Goal: Feedback & Contribution: Contribute content

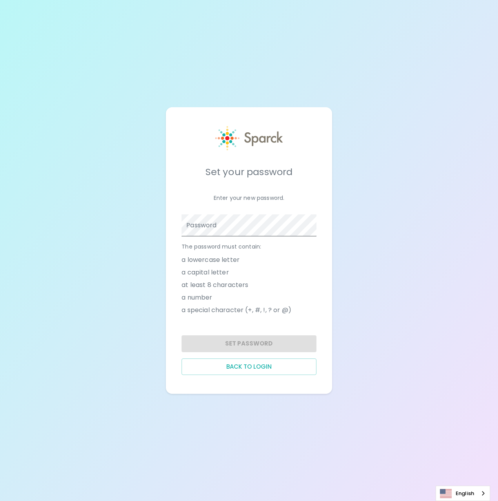
click at [311, 226] on span at bounding box center [312, 225] width 6 height 6
click at [310, 226] on span at bounding box center [312, 225] width 6 height 6
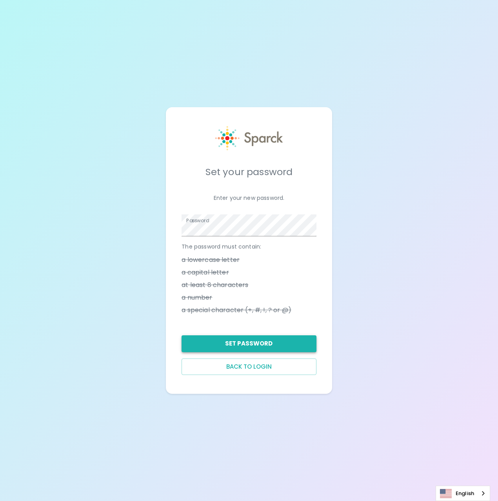
click at [278, 348] on button "Set Password" at bounding box center [249, 343] width 135 height 16
click at [244, 344] on button "Set Password" at bounding box center [249, 343] width 135 height 16
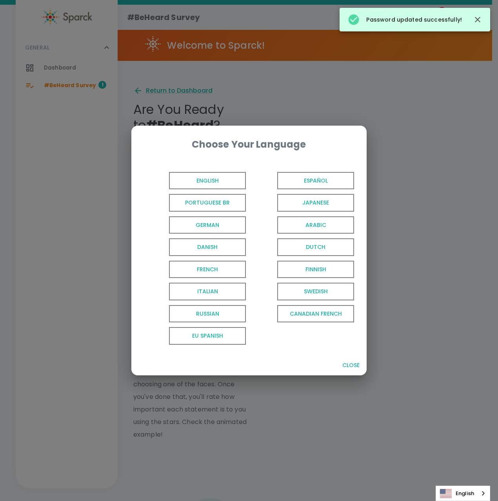
click at [209, 176] on span "English" at bounding box center [207, 181] width 77 height 18
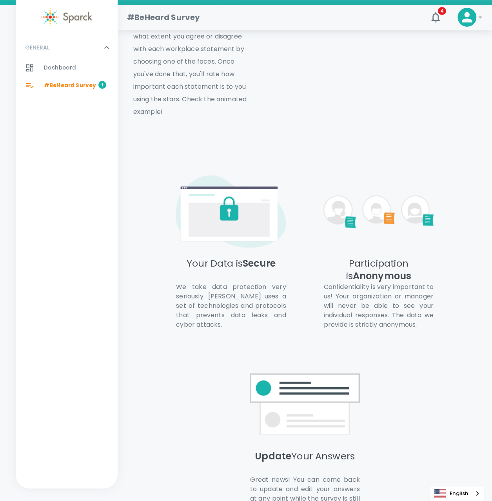
scroll to position [410, 0]
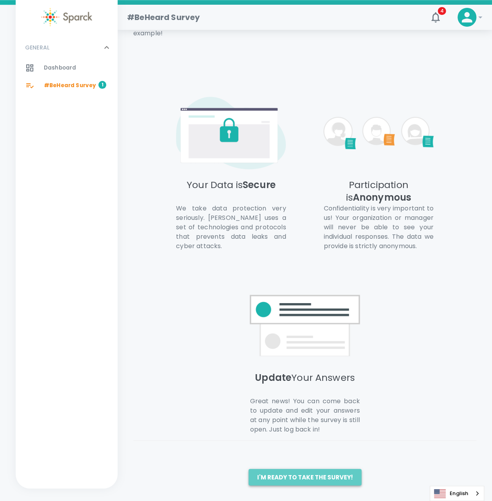
click at [315, 475] on button "I'm ready to take the survey!" at bounding box center [305, 477] width 113 height 16
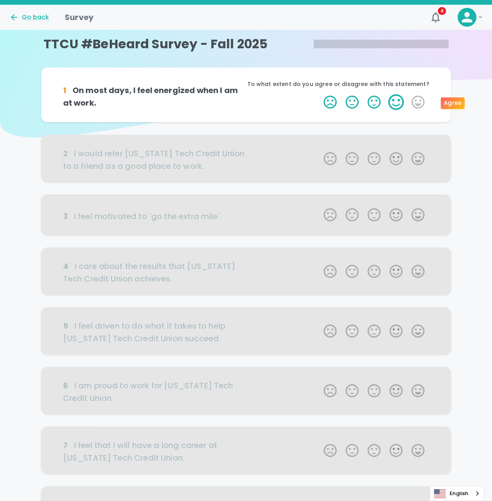
click at [399, 102] on label "4 Stars" at bounding box center [396, 102] width 22 height 16
click at [319, 94] on input "4 Stars" at bounding box center [319, 94] width 0 height 0
click at [415, 102] on label "5 Stars" at bounding box center [418, 102] width 22 height 16
click at [319, 94] on input "5 Stars" at bounding box center [319, 94] width 0 height 0
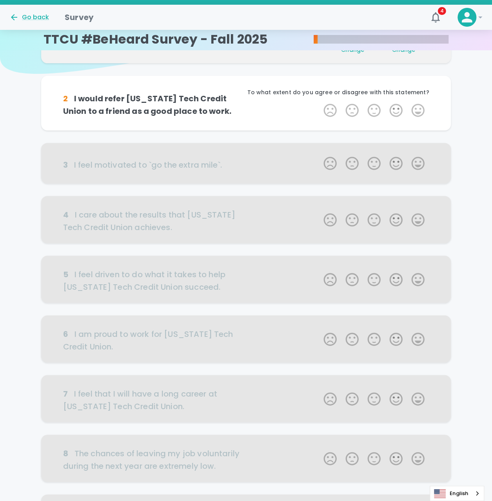
scroll to position [69, 0]
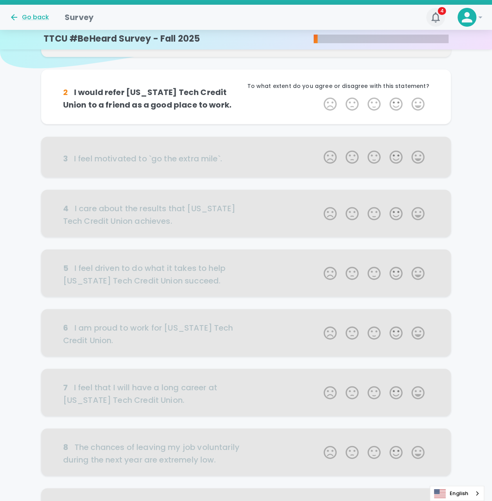
click at [436, 19] on icon "button" at bounding box center [436, 17] width 13 height 13
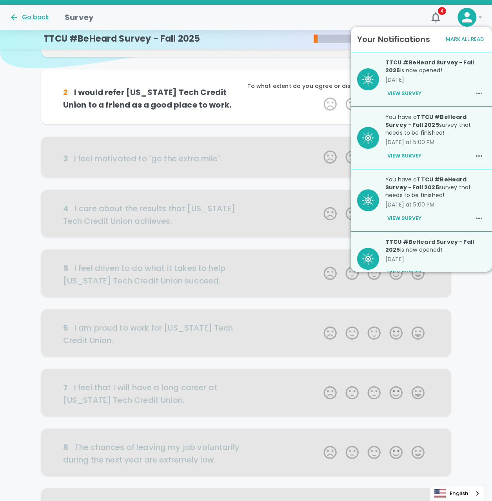
click at [287, 66] on div "1 On most days, I feel energized when I am at work. Agree Change Strongly Agree…" at bounding box center [246, 34] width 410 height 72
click at [476, 36] on button "Mark All Read" at bounding box center [465, 39] width 42 height 12
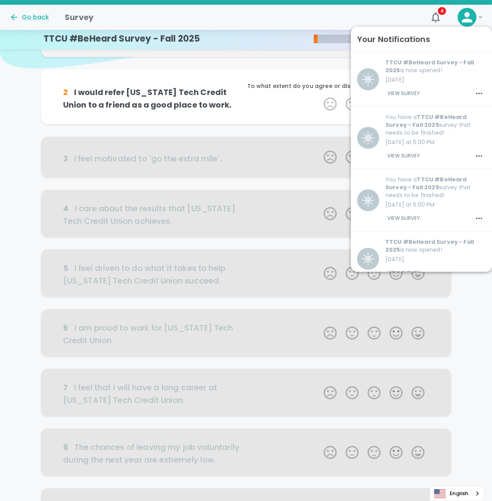
click at [459, 38] on div "Your Notifications" at bounding box center [421, 39] width 129 height 13
click at [308, 62] on div "1 On most days, I feel energized when I am at work. Agree Change Strongly Agree…" at bounding box center [246, 34] width 410 height 72
click at [440, 18] on icon "button" at bounding box center [436, 17] width 13 height 13
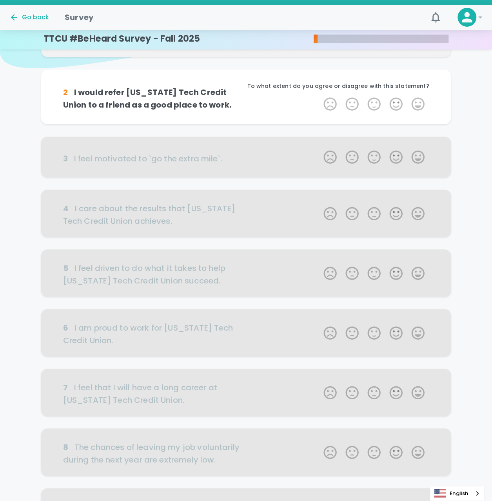
click at [467, 76] on div "1 On most days, I feel energized when I am at work. Agree Change Strongly Agree…" at bounding box center [246, 299] width 492 height 603
click at [421, 107] on label "5 Stars" at bounding box center [418, 104] width 22 height 16
click at [319, 96] on input "5 Stars" at bounding box center [319, 96] width 0 height 0
click at [419, 104] on label "5 Stars" at bounding box center [418, 104] width 22 height 16
click at [319, 96] on input "5 Stars" at bounding box center [319, 96] width 0 height 0
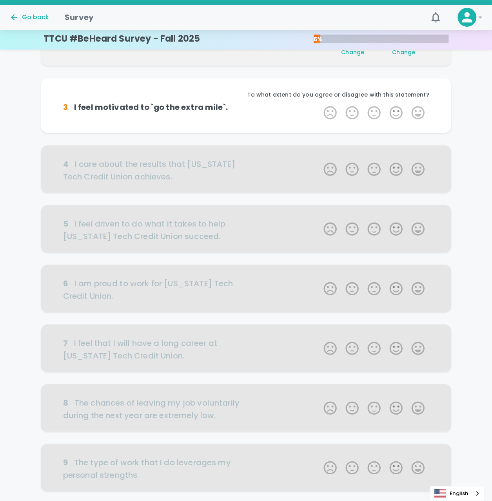
scroll to position [138, 0]
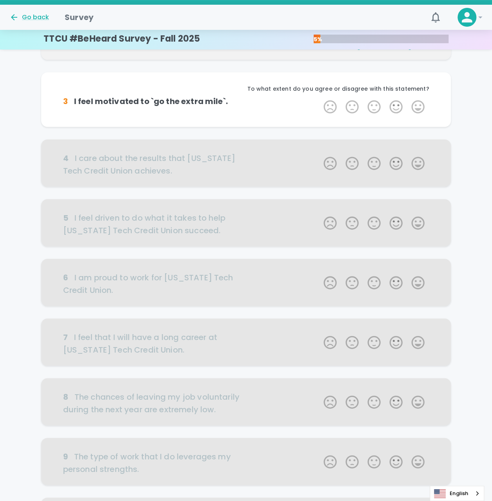
click at [469, 109] on div "1 On most days, I feel energized when I am at work. Agree Change Strongly Agree…" at bounding box center [246, 240] width 492 height 622
click at [391, 108] on label "4 Stars" at bounding box center [396, 107] width 22 height 16
click at [319, 99] on input "4 Stars" at bounding box center [319, 98] width 0 height 0
click at [136, 148] on div at bounding box center [246, 162] width 410 height 47
click at [392, 107] on label "4 Stars" at bounding box center [396, 107] width 22 height 16
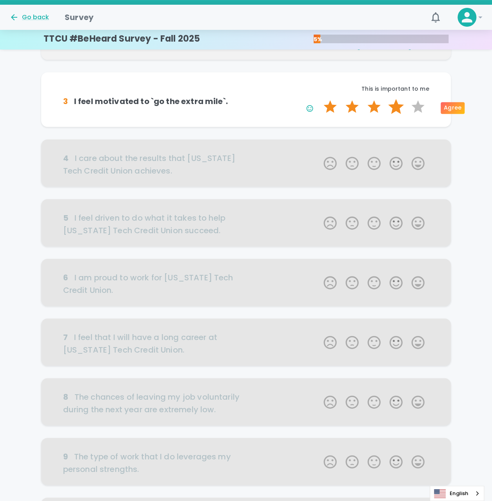
click at [319, 99] on input "4 Stars" at bounding box center [319, 98] width 0 height 0
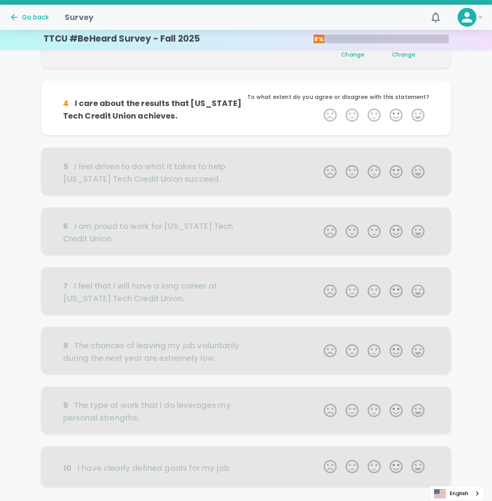
scroll to position [207, 0]
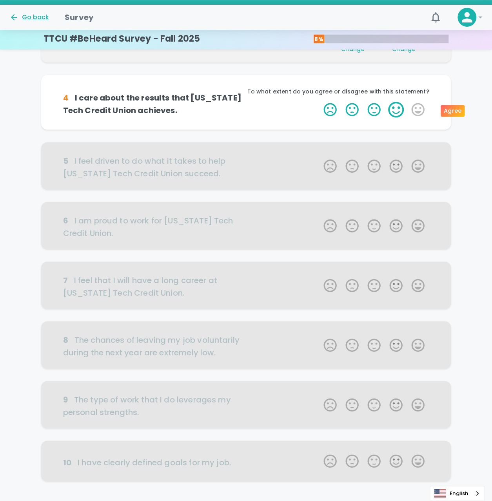
click at [394, 114] on label "4 Stars" at bounding box center [396, 110] width 22 height 16
click at [319, 102] on input "4 Stars" at bounding box center [319, 101] width 0 height 0
click at [459, 72] on div "1 On most days, I feel energized when I am at work. Agree Change Strongly Agree…" at bounding box center [246, 177] width 492 height 634
click at [394, 109] on label "4 Stars" at bounding box center [396, 110] width 22 height 16
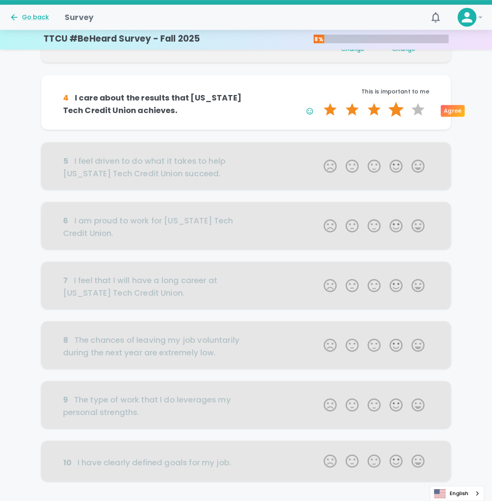
click at [319, 102] on input "4 Stars" at bounding box center [319, 101] width 0 height 0
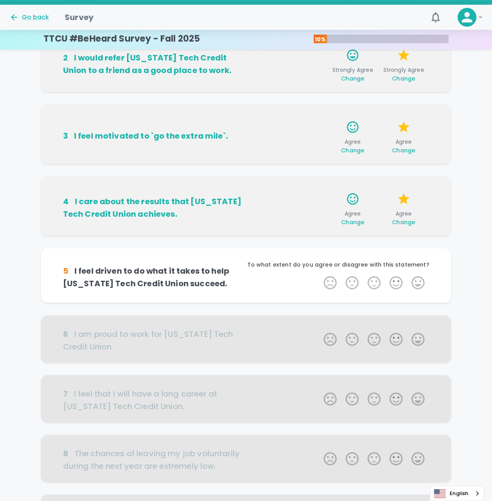
scroll to position [0, 0]
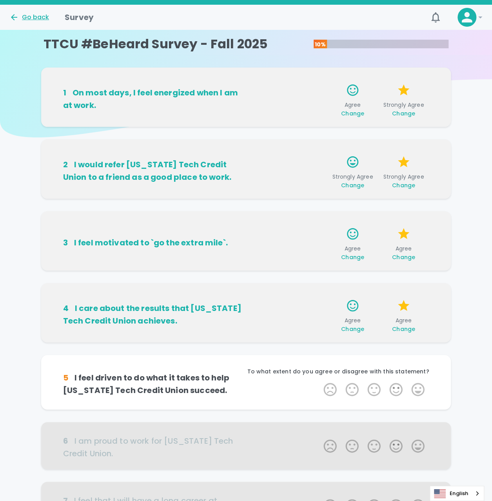
click at [28, 17] on div "Go back" at bounding box center [29, 17] width 40 height 9
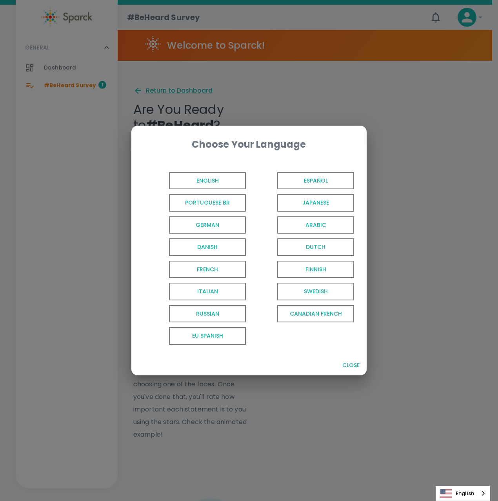
click at [210, 179] on span "English" at bounding box center [207, 181] width 77 height 18
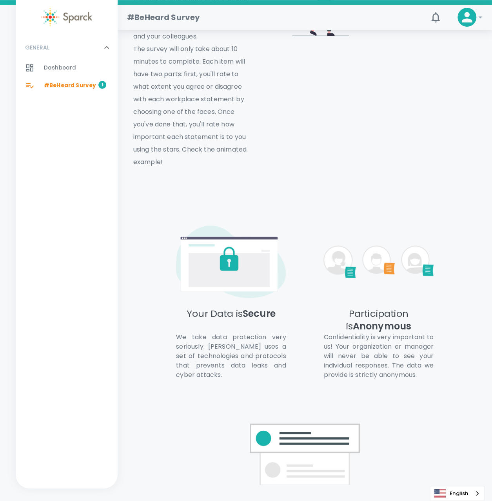
scroll to position [410, 0]
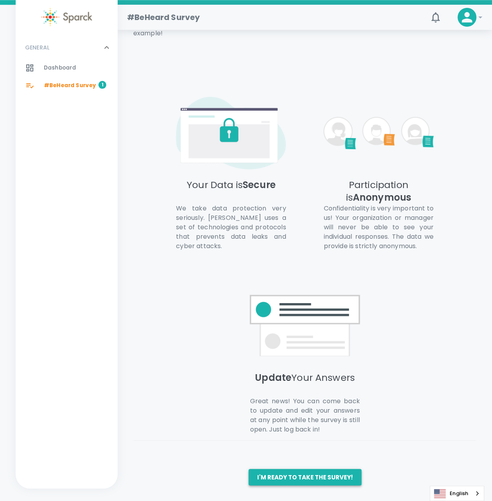
click at [323, 471] on button "I'm ready to take the survey!" at bounding box center [305, 477] width 113 height 16
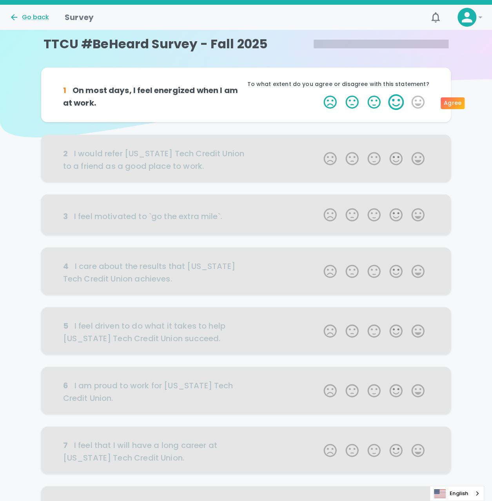
click at [399, 106] on label "4 Stars" at bounding box center [396, 102] width 22 height 16
click at [319, 94] on input "4 Stars" at bounding box center [319, 94] width 0 height 0
click at [412, 99] on label "5 Stars" at bounding box center [418, 102] width 22 height 16
click at [319, 94] on input "5 Stars" at bounding box center [319, 94] width 0 height 0
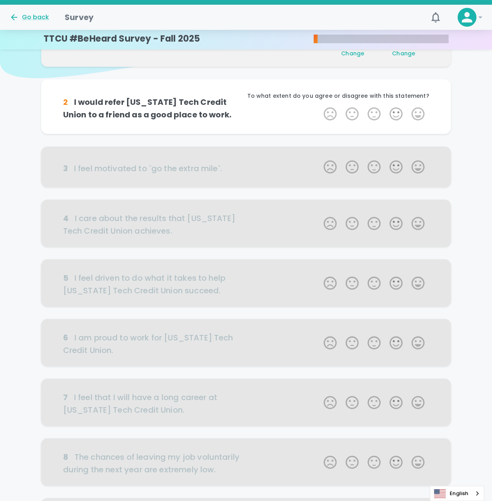
scroll to position [69, 0]
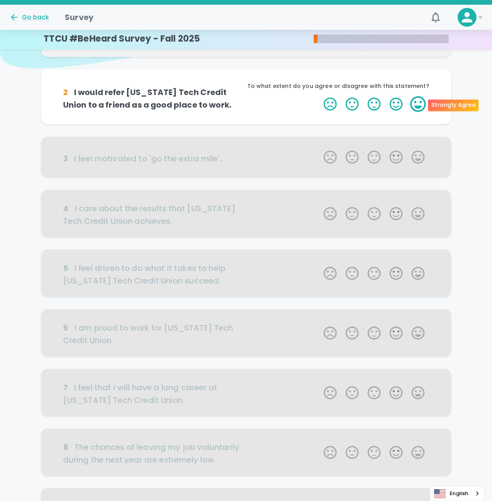
click at [414, 104] on label "5 Stars" at bounding box center [418, 104] width 22 height 16
click at [319, 96] on input "5 Stars" at bounding box center [319, 96] width 0 height 0
click at [401, 106] on label "4 Stars" at bounding box center [396, 104] width 22 height 16
click at [319, 96] on input "4 Stars" at bounding box center [319, 96] width 0 height 0
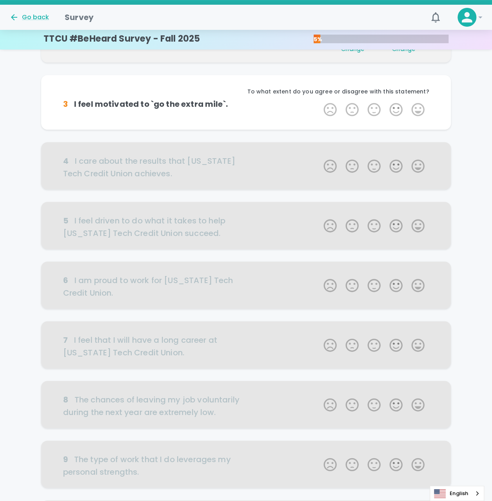
scroll to position [138, 0]
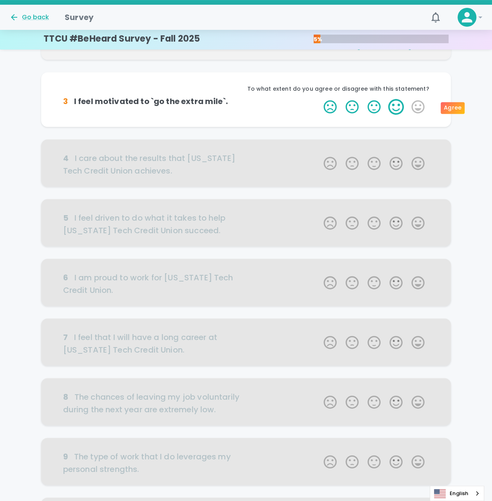
click at [399, 103] on label "4 Stars" at bounding box center [396, 107] width 22 height 16
click at [319, 99] on input "4 Stars" at bounding box center [319, 98] width 0 height 0
click at [398, 105] on label "4 Stars" at bounding box center [396, 107] width 22 height 16
click at [319, 99] on input "4 Stars" at bounding box center [319, 98] width 0 height 0
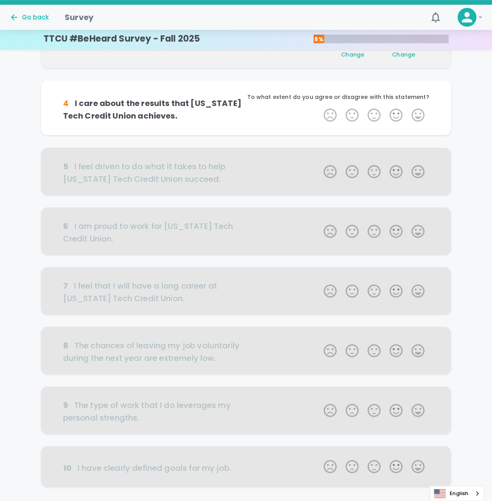
scroll to position [207, 0]
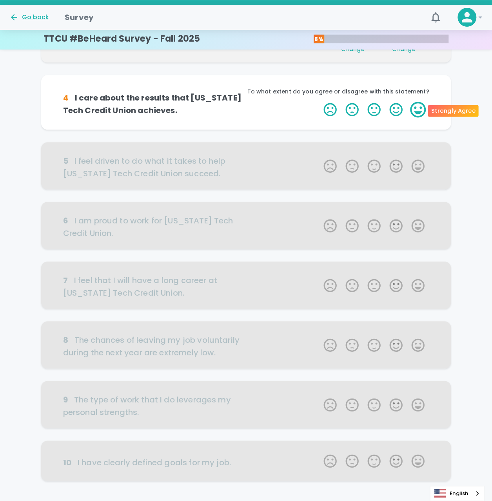
click at [420, 111] on label "5 Stars" at bounding box center [418, 110] width 22 height 16
click at [319, 102] on input "5 Stars" at bounding box center [319, 101] width 0 height 0
click at [396, 104] on label "4 Stars" at bounding box center [396, 110] width 22 height 16
click at [319, 102] on input "4 Stars" at bounding box center [319, 101] width 0 height 0
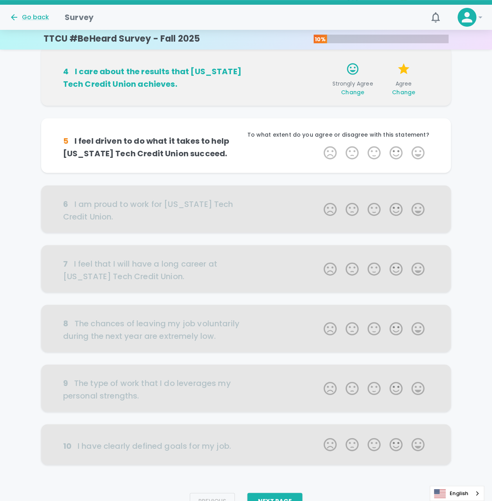
scroll to position [275, 0]
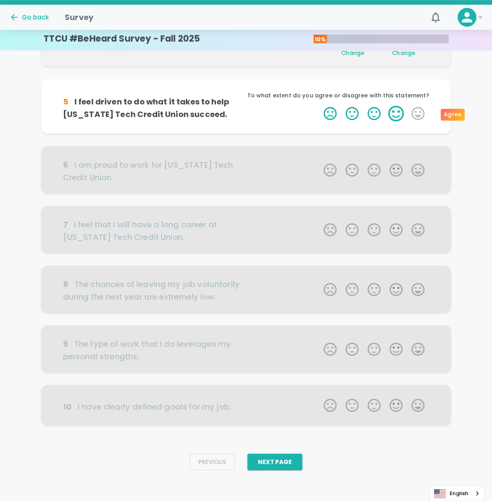
click at [397, 115] on label "4 Stars" at bounding box center [396, 114] width 22 height 16
click at [319, 106] on input "4 Stars" at bounding box center [319, 105] width 0 height 0
click at [397, 115] on label "4 Stars" at bounding box center [396, 114] width 22 height 16
click at [319, 106] on input "4 Stars" at bounding box center [319, 105] width 0 height 0
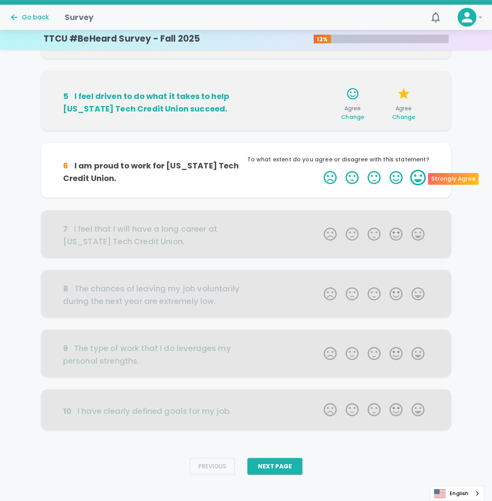
scroll to position [287, 0]
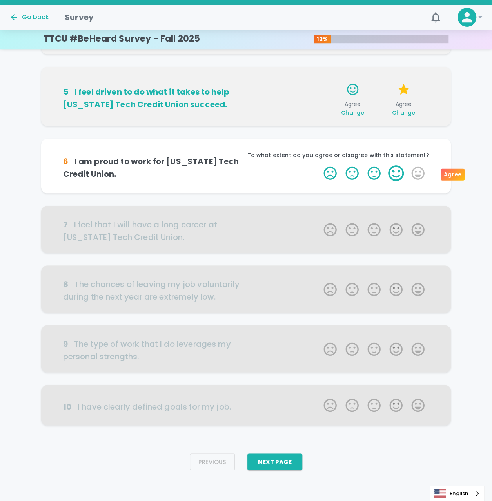
click at [401, 172] on label "4 Stars" at bounding box center [396, 173] width 22 height 16
click at [319, 165] on input "4 Stars" at bounding box center [319, 165] width 0 height 0
click at [398, 172] on label "4 Stars" at bounding box center [396, 173] width 22 height 16
click at [319, 165] on input "4 Stars" at bounding box center [319, 165] width 0 height 0
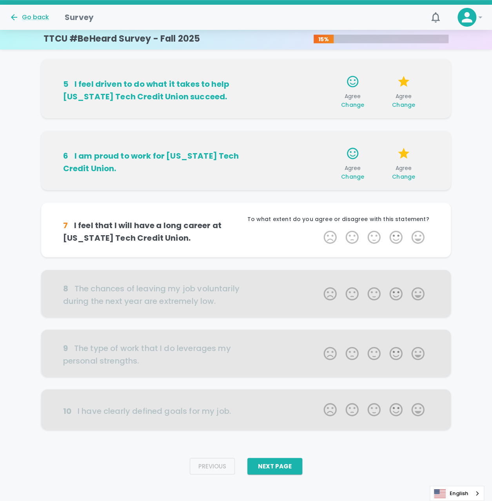
scroll to position [300, 0]
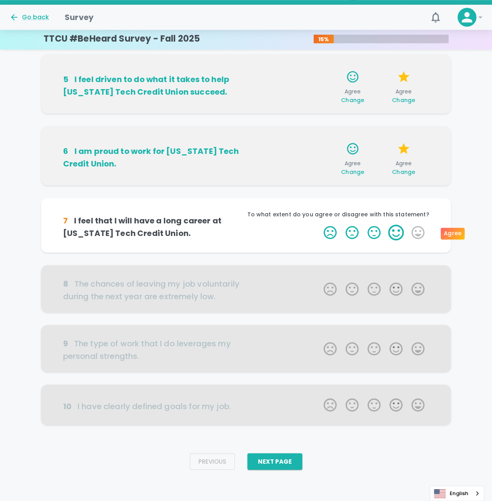
click at [396, 229] on label "4 Stars" at bounding box center [396, 232] width 22 height 16
click at [319, 224] on input "4 Stars" at bounding box center [319, 224] width 0 height 0
click at [397, 231] on label "4 Stars" at bounding box center [396, 232] width 22 height 16
click at [319, 224] on input "4 Stars" at bounding box center [319, 224] width 0 height 0
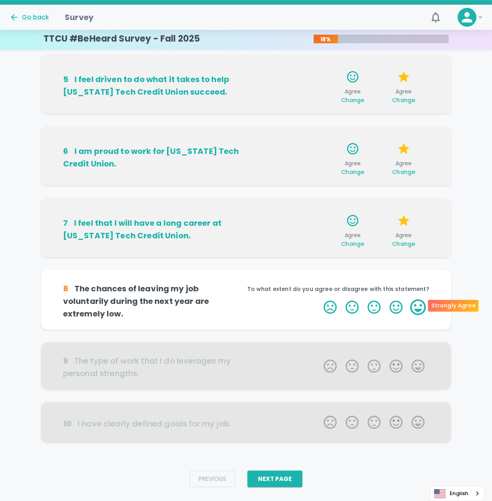
click at [414, 306] on label "5 Stars" at bounding box center [418, 307] width 22 height 16
click at [319, 299] on input "5 Stars" at bounding box center [319, 299] width 0 height 0
click at [421, 303] on label "5 Stars" at bounding box center [418, 307] width 22 height 16
click at [319, 299] on input "5 Stars" at bounding box center [319, 299] width 0 height 0
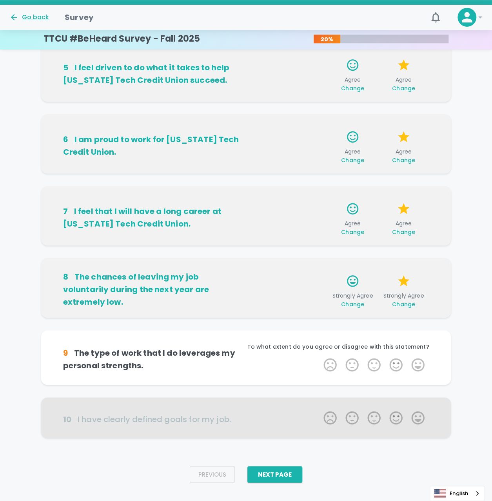
click at [472, 267] on div "1 On most days, I feel energized when I am at work. Agree Change Strongly Agree…" at bounding box center [246, 102] width 492 height 695
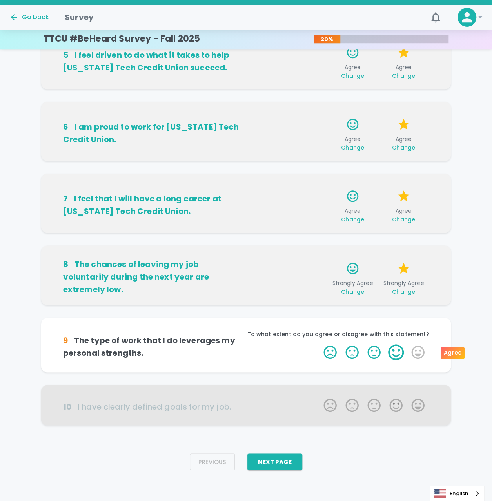
click at [390, 350] on label "4 Stars" at bounding box center [396, 352] width 22 height 16
click at [319, 344] on input "4 Stars" at bounding box center [319, 344] width 0 height 0
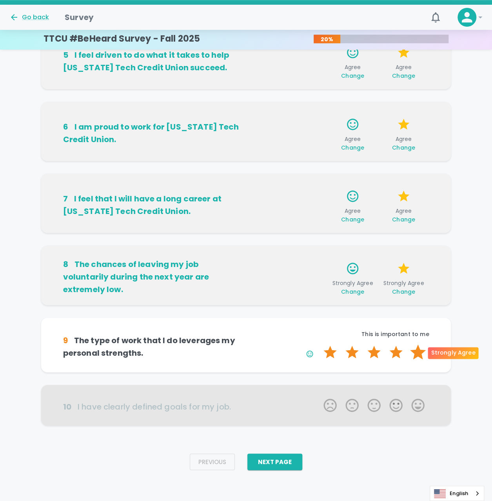
click at [417, 355] on label "5 Stars" at bounding box center [418, 352] width 22 height 16
click at [319, 344] on input "5 Stars" at bounding box center [319, 344] width 0 height 0
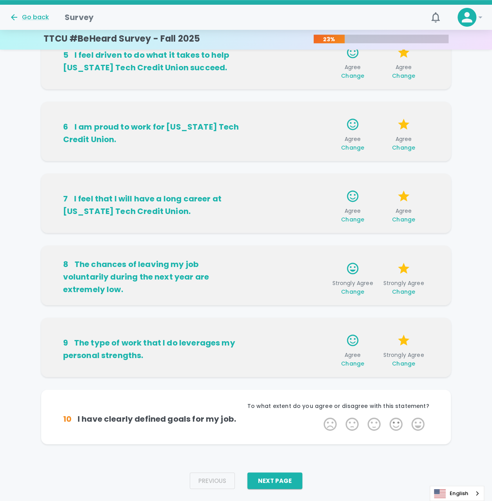
click at [469, 305] on div "1 On most days, I feel energized when I am at work. Agree Change Strongly Agree…" at bounding box center [246, 100] width 492 height 714
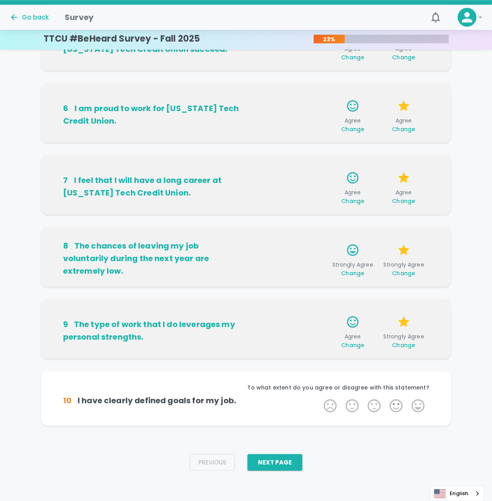
scroll to position [343, 0]
click at [395, 402] on label "4 Stars" at bounding box center [396, 405] width 22 height 16
click at [319, 397] on input "4 Stars" at bounding box center [319, 397] width 0 height 0
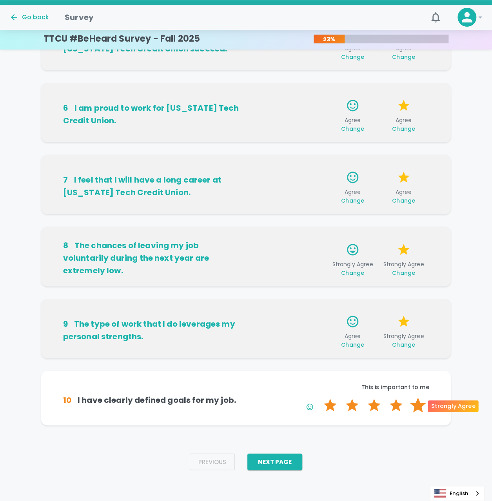
click at [411, 403] on label "5 Stars" at bounding box center [418, 405] width 22 height 16
click at [319, 397] on input "5 Stars" at bounding box center [319, 397] width 0 height 0
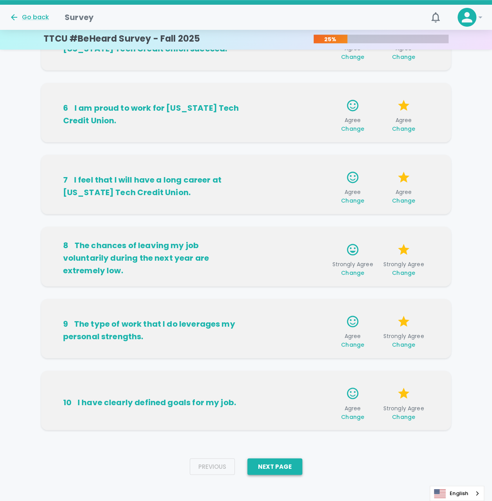
click at [275, 465] on button "Next Page" at bounding box center [275, 466] width 55 height 16
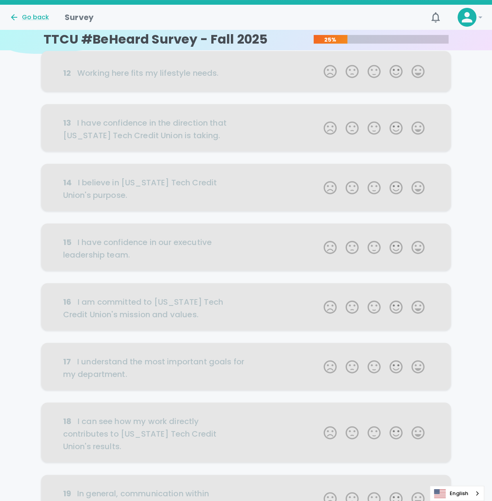
scroll to position [1, 0]
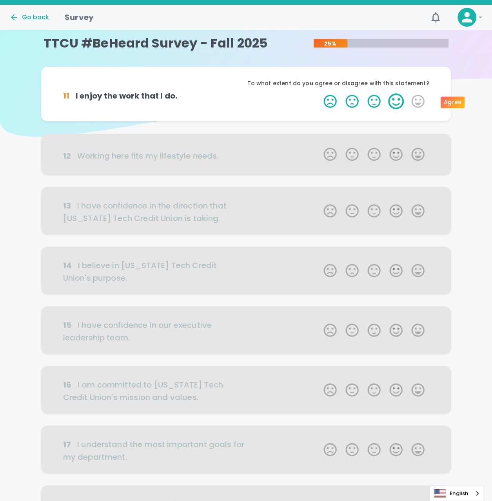
click at [396, 99] on label "4 Stars" at bounding box center [396, 101] width 22 height 16
click at [319, 93] on input "4 Stars" at bounding box center [319, 93] width 0 height 0
click at [425, 99] on label "5 Stars" at bounding box center [418, 101] width 22 height 16
click at [319, 93] on input "5 Stars" at bounding box center [319, 93] width 0 height 0
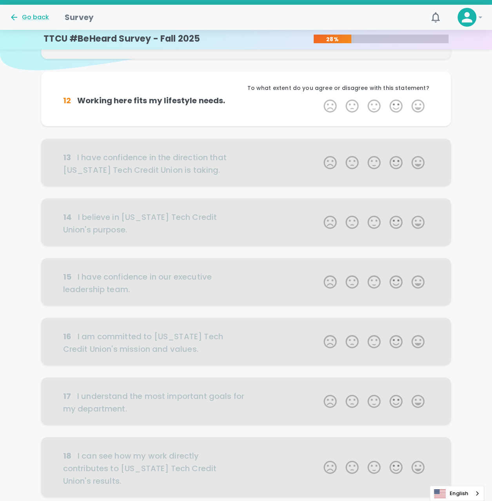
scroll to position [70, 0]
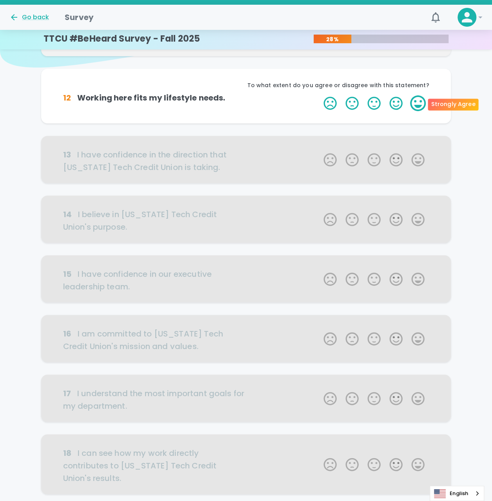
click at [418, 109] on label "5 Stars" at bounding box center [418, 103] width 22 height 16
click at [319, 95] on input "5 Stars" at bounding box center [319, 95] width 0 height 0
click at [418, 106] on label "5 Stars" at bounding box center [418, 103] width 22 height 16
click at [319, 95] on input "5 Stars" at bounding box center [319, 95] width 0 height 0
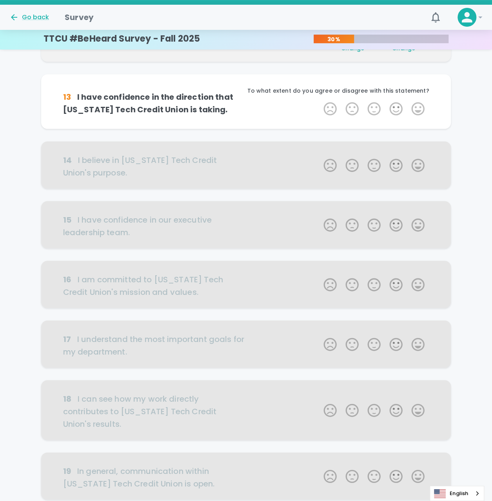
scroll to position [139, 0]
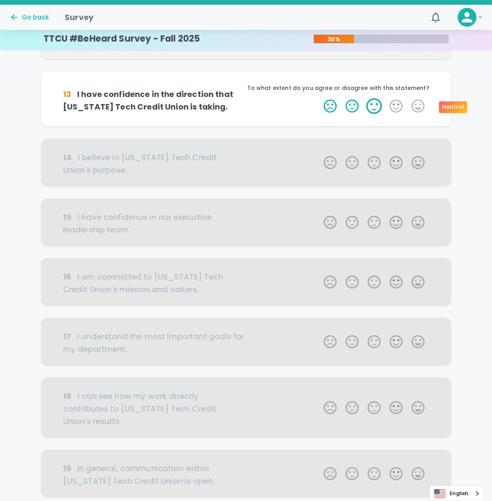
click at [375, 108] on label "3 Stars" at bounding box center [374, 106] width 22 height 16
click at [319, 98] on input "3 Stars" at bounding box center [319, 98] width 0 height 0
click at [403, 105] on label "4 Stars" at bounding box center [396, 106] width 22 height 16
click at [319, 98] on input "4 Stars" at bounding box center [319, 98] width 0 height 0
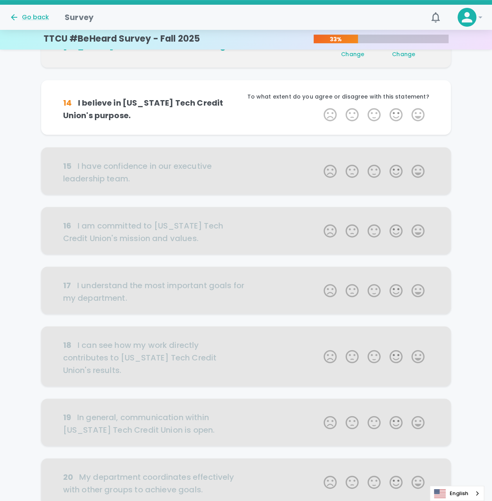
scroll to position [208, 0]
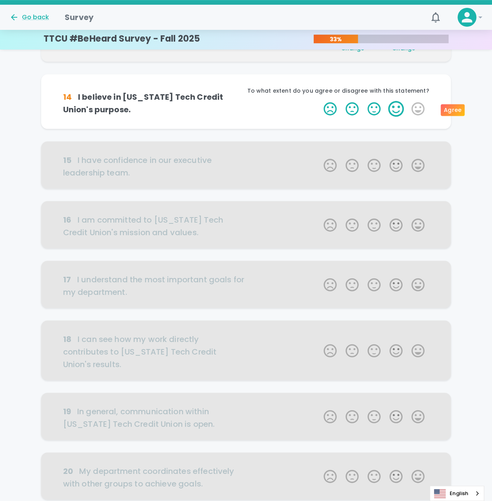
click at [397, 109] on label "4 Stars" at bounding box center [396, 109] width 22 height 16
click at [319, 101] on input "4 Stars" at bounding box center [319, 100] width 0 height 0
click at [417, 109] on label "5 Stars" at bounding box center [418, 109] width 22 height 16
click at [319, 101] on input "5 Stars" at bounding box center [319, 100] width 0 height 0
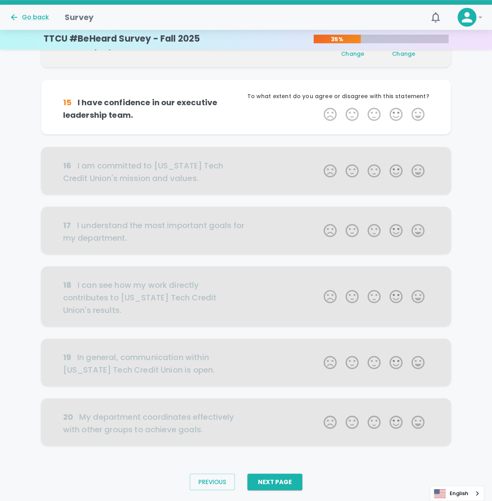
scroll to position [277, 0]
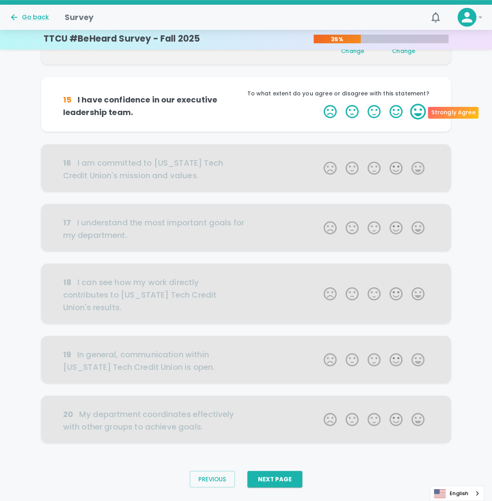
click at [422, 106] on label "5 Stars" at bounding box center [418, 112] width 22 height 16
click at [319, 104] on input "5 Stars" at bounding box center [319, 103] width 0 height 0
click at [422, 109] on label "5 Stars" at bounding box center [418, 112] width 22 height 16
click at [319, 104] on input "5 Stars" at bounding box center [319, 103] width 0 height 0
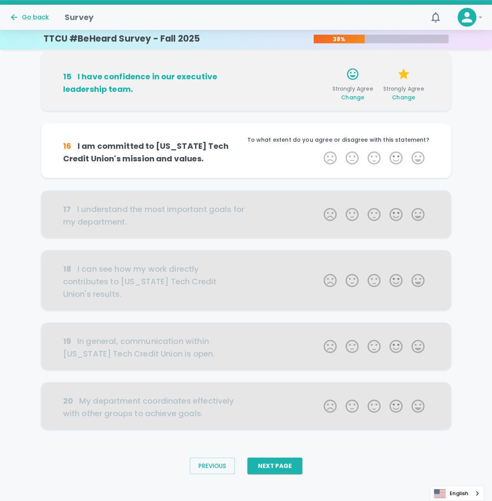
scroll to position [307, 0]
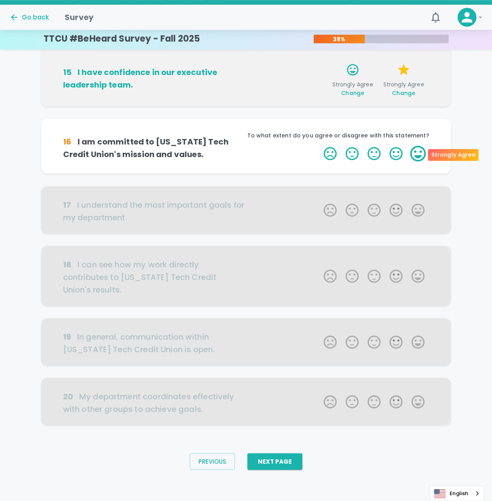
click at [418, 155] on label "5 Stars" at bounding box center [418, 154] width 22 height 16
click at [319, 146] on input "5 Stars" at bounding box center [319, 145] width 0 height 0
click at [418, 155] on label "5 Stars" at bounding box center [418, 154] width 22 height 16
click at [319, 146] on input "5 Stars" at bounding box center [319, 145] width 0 height 0
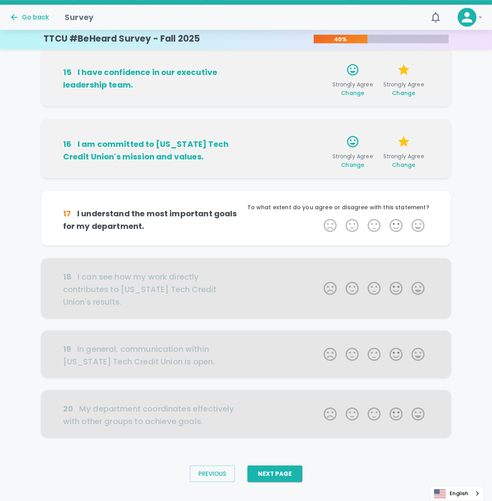
scroll to position [319, 0]
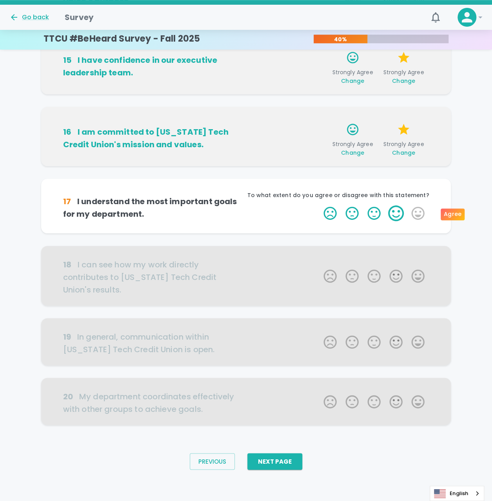
click at [395, 214] on label "4 Stars" at bounding box center [396, 213] width 22 height 16
click at [319, 205] on input "4 Stars" at bounding box center [319, 205] width 0 height 0
click at [418, 212] on label "5 Stars" at bounding box center [418, 213] width 22 height 16
click at [319, 205] on input "5 Stars" at bounding box center [319, 205] width 0 height 0
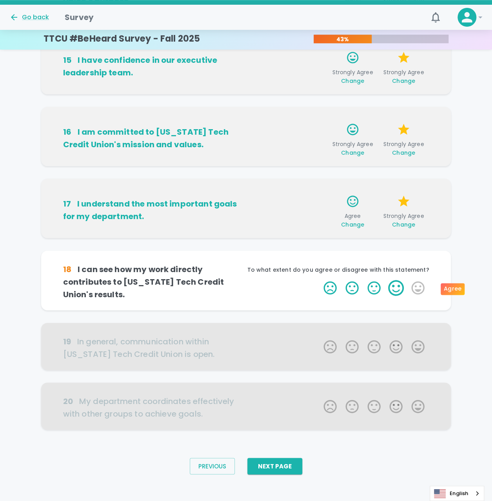
click at [399, 288] on label "4 Stars" at bounding box center [396, 288] width 22 height 16
click at [319, 280] on input "4 Stars" at bounding box center [319, 279] width 0 height 0
click at [393, 292] on label "4 Stars" at bounding box center [396, 288] width 22 height 16
click at [319, 280] on input "4 Stars" at bounding box center [319, 279] width 0 height 0
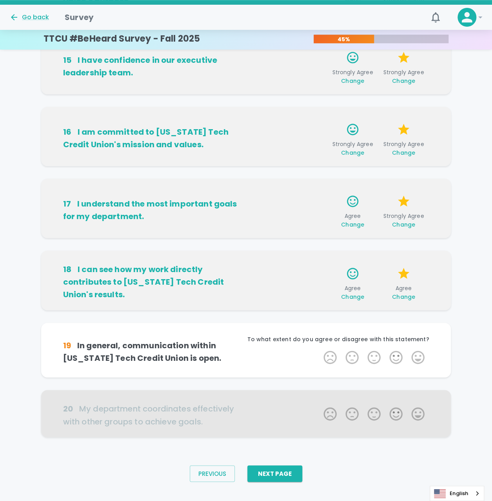
scroll to position [324, 0]
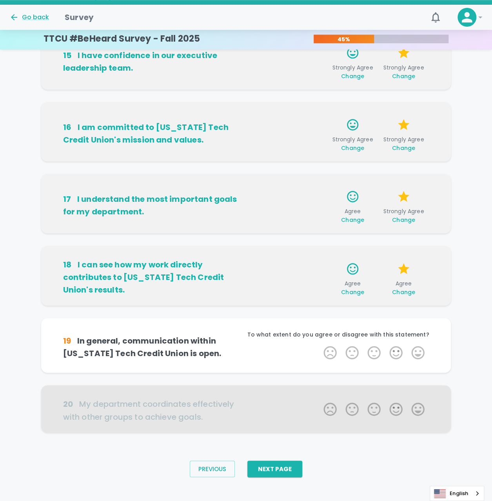
click at [410, 293] on span "Change" at bounding box center [403, 292] width 23 height 8
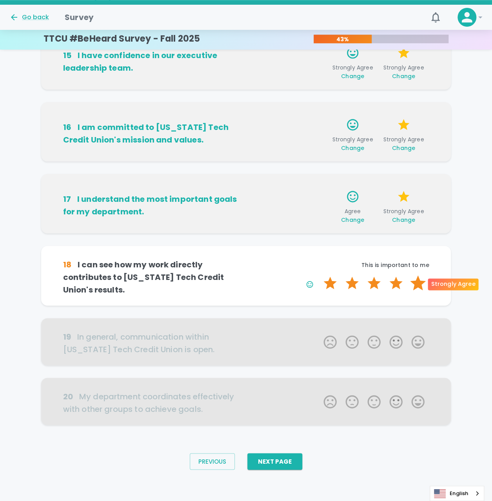
click at [418, 279] on label "5 Stars" at bounding box center [418, 283] width 22 height 16
click at [319, 275] on input "5 Stars" at bounding box center [319, 275] width 0 height 0
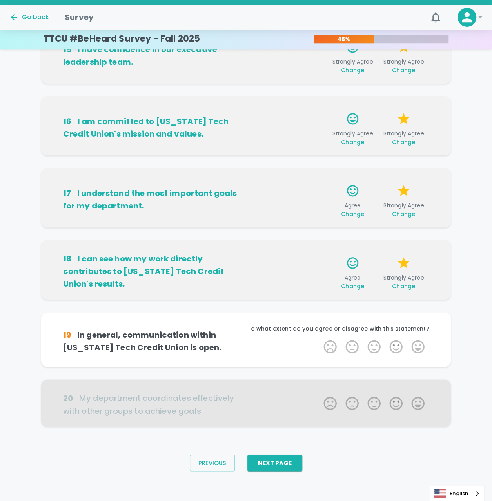
scroll to position [331, 0]
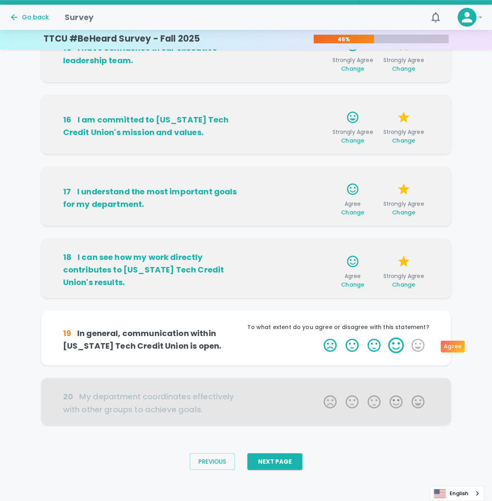
click at [396, 342] on label "4 Stars" at bounding box center [396, 345] width 22 height 16
click at [319, 337] on input "4 Stars" at bounding box center [319, 337] width 0 height 0
click at [410, 343] on label "5 Stars" at bounding box center [418, 345] width 22 height 16
click at [319, 337] on input "5 Stars" at bounding box center [319, 337] width 0 height 0
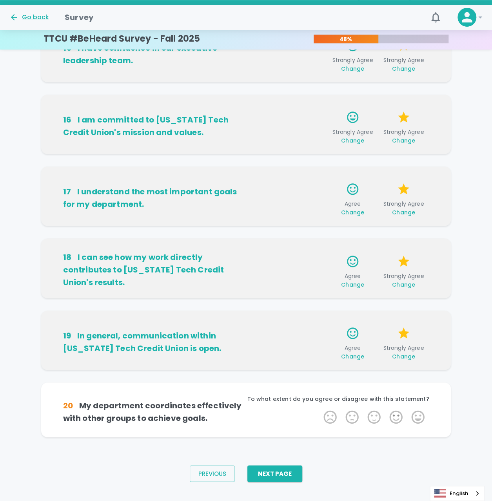
scroll to position [343, 0]
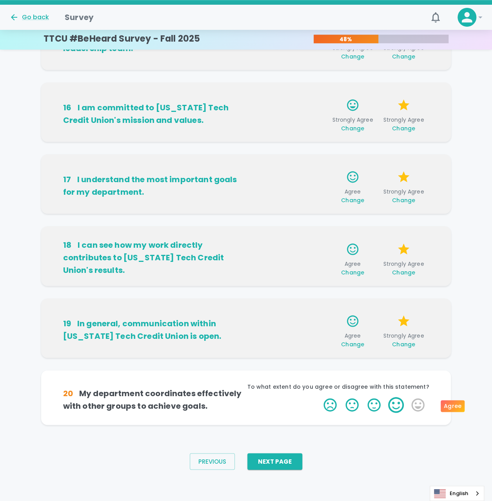
click at [393, 406] on label "4 Stars" at bounding box center [396, 405] width 22 height 16
click at [319, 397] on input "4 Stars" at bounding box center [319, 396] width 0 height 0
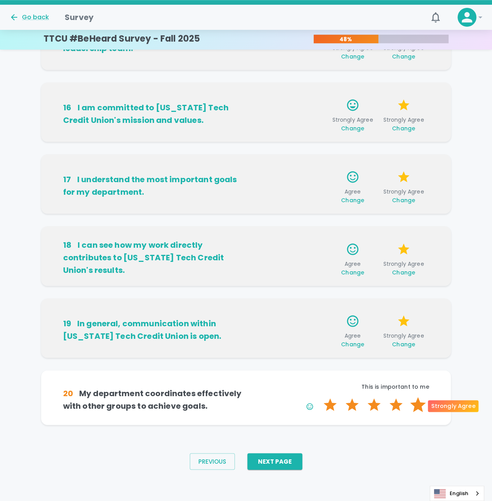
click at [419, 406] on label "5 Stars" at bounding box center [418, 405] width 22 height 16
click at [319, 397] on input "5 Stars" at bounding box center [319, 396] width 0 height 0
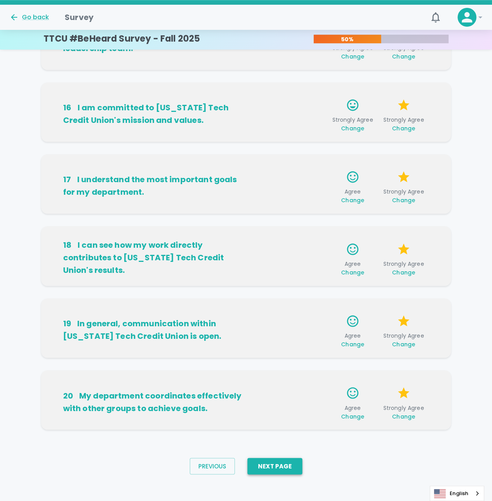
click at [273, 461] on button "Next Page" at bounding box center [275, 466] width 55 height 16
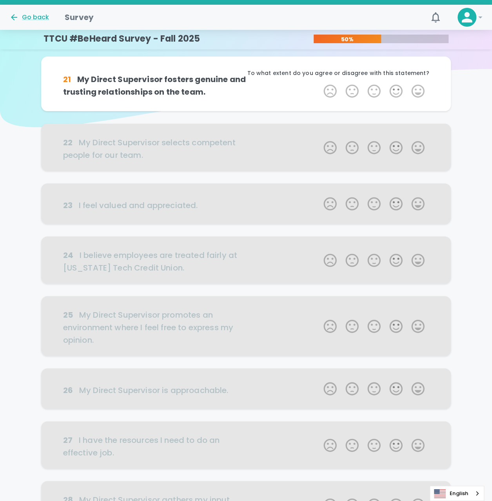
scroll to position [0, 0]
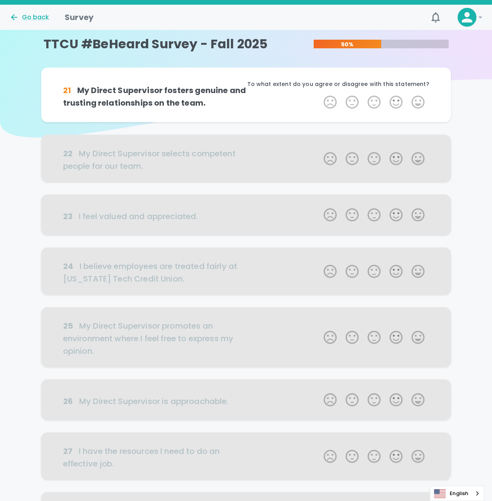
click at [474, 98] on div "21 My Direct Supervisor fosters genuine and trusting relationships on the team.…" at bounding box center [246, 368] width 492 height 603
click at [459, 106] on div "21 My Direct Supervisor fosters genuine and trusting relationships on the team.…" at bounding box center [246, 368] width 492 height 603
click at [418, 106] on label "5 Stars" at bounding box center [418, 102] width 22 height 16
click at [319, 94] on input "5 Stars" at bounding box center [319, 94] width 0 height 0
click at [419, 104] on label "5 Stars" at bounding box center [418, 102] width 22 height 16
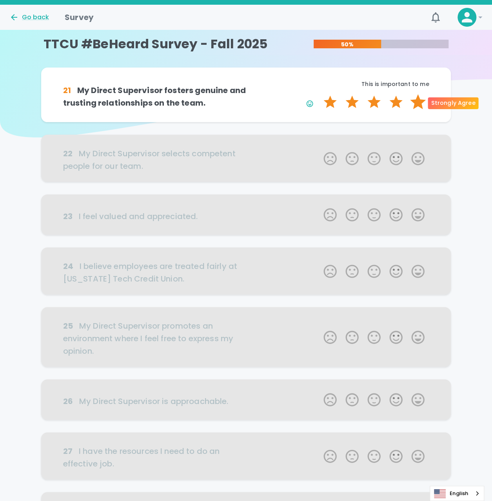
click at [319, 94] on input "5 Stars" at bounding box center [319, 94] width 0 height 0
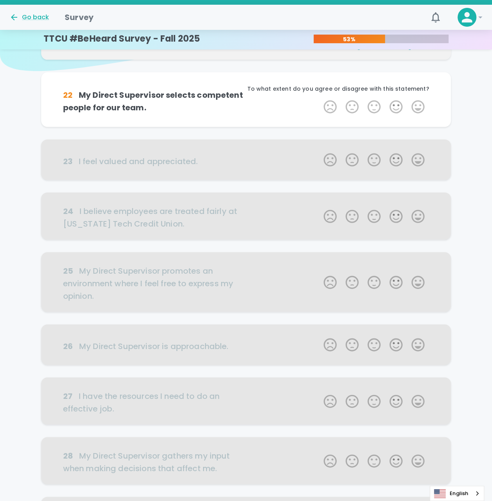
scroll to position [69, 0]
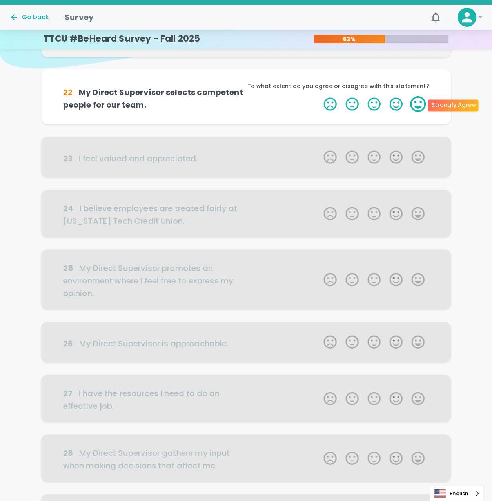
click at [419, 106] on label "5 Stars" at bounding box center [418, 104] width 22 height 16
click at [319, 96] on input "5 Stars" at bounding box center [319, 96] width 0 height 0
click at [419, 106] on label "5 Stars" at bounding box center [418, 104] width 22 height 16
click at [319, 96] on input "5 Stars" at bounding box center [319, 96] width 0 height 0
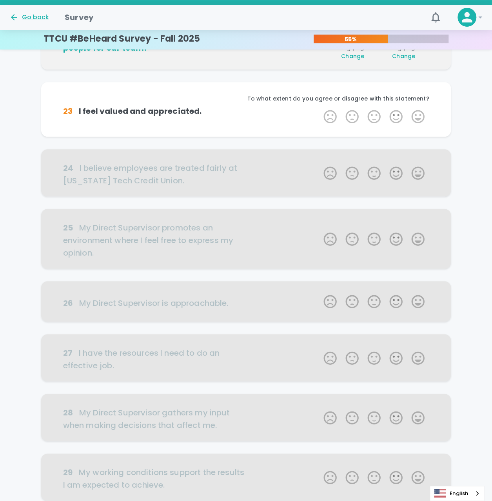
scroll to position [138, 0]
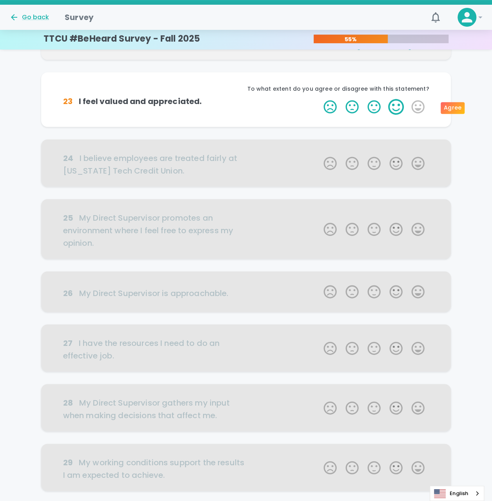
click at [399, 105] on label "4 Stars" at bounding box center [396, 107] width 22 height 16
click at [319, 99] on input "4 Stars" at bounding box center [319, 98] width 0 height 0
click at [398, 106] on label "4 Stars" at bounding box center [396, 107] width 22 height 16
click at [319, 99] on input "4 Stars" at bounding box center [319, 98] width 0 height 0
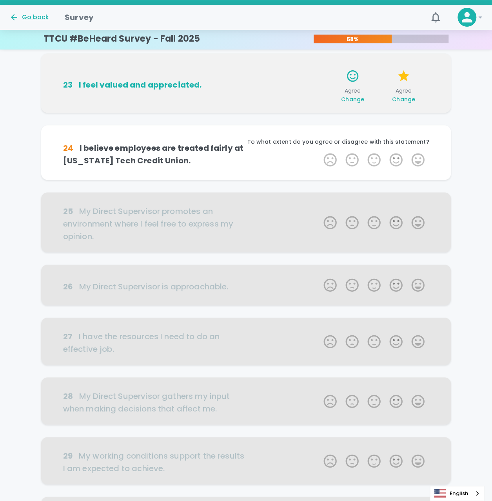
scroll to position [168, 0]
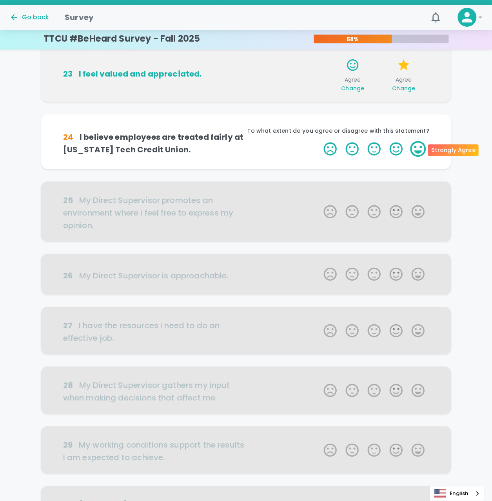
click at [419, 150] on label "5 Stars" at bounding box center [418, 149] width 22 height 16
click at [319, 141] on input "5 Stars" at bounding box center [319, 140] width 0 height 0
click at [419, 150] on label "5 Stars" at bounding box center [418, 149] width 22 height 16
click at [319, 141] on input "5 Stars" at bounding box center [319, 140] width 0 height 0
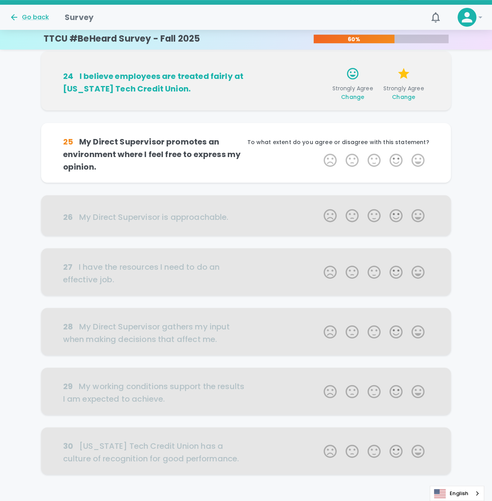
scroll to position [237, 0]
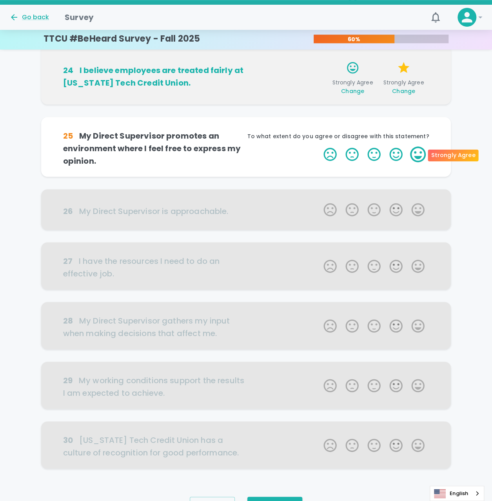
click at [414, 156] on label "5 Stars" at bounding box center [418, 154] width 22 height 16
click at [319, 146] on input "5 Stars" at bounding box center [319, 146] width 0 height 0
click at [420, 153] on label "5 Stars" at bounding box center [418, 154] width 22 height 16
click at [319, 146] on input "5 Stars" at bounding box center [319, 146] width 0 height 0
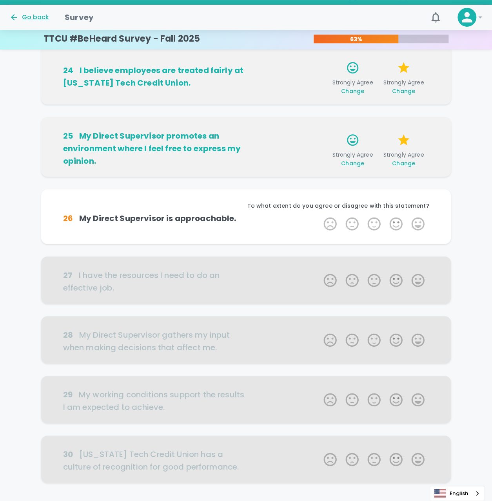
scroll to position [280, 0]
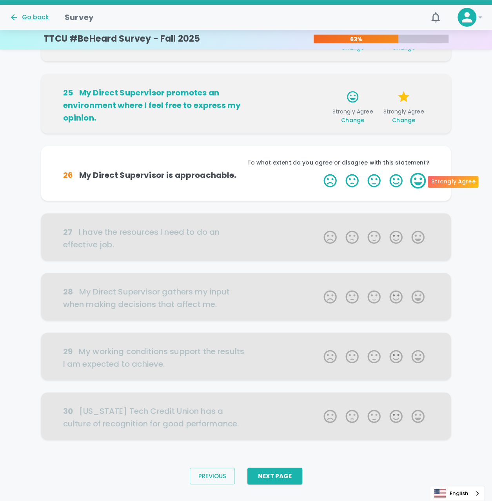
click at [422, 184] on label "5 Stars" at bounding box center [418, 181] width 22 height 16
click at [319, 173] on input "5 Stars" at bounding box center [319, 172] width 0 height 0
click at [422, 182] on label "5 Stars" at bounding box center [418, 181] width 22 height 16
click at [319, 173] on input "5 Stars" at bounding box center [319, 172] width 0 height 0
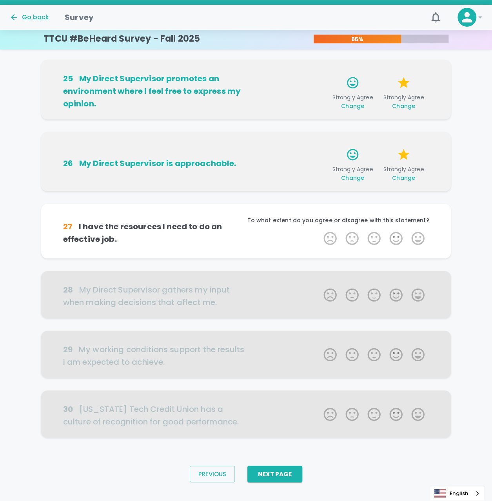
click at [462, 169] on div "21 My Direct Supervisor fosters genuine and trusting relationships on the team.…" at bounding box center [246, 110] width 492 height 677
click at [393, 240] on label "4 Stars" at bounding box center [396, 238] width 22 height 16
click at [319, 230] on input "4 Stars" at bounding box center [319, 230] width 0 height 0
click at [421, 240] on label "5 Stars" at bounding box center [418, 238] width 22 height 16
click at [319, 230] on input "5 Stars" at bounding box center [319, 230] width 0 height 0
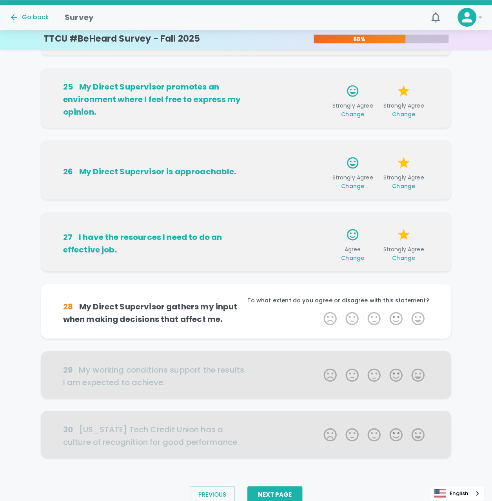
scroll to position [319, 0]
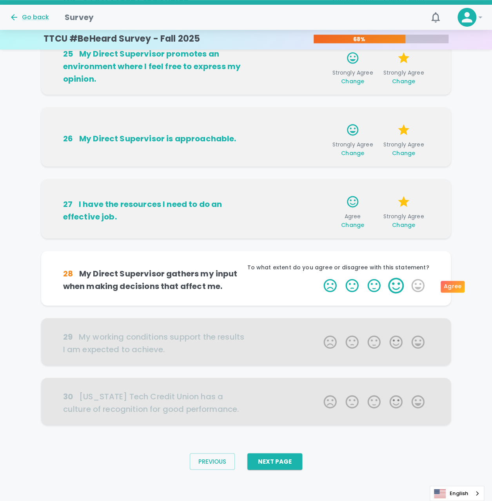
click at [401, 286] on label "4 Stars" at bounding box center [396, 285] width 22 height 16
click at [319, 277] on input "4 Stars" at bounding box center [319, 277] width 0 height 0
click at [423, 285] on label "5 Stars" at bounding box center [418, 285] width 22 height 16
click at [319, 277] on input "5 Stars" at bounding box center [319, 277] width 0 height 0
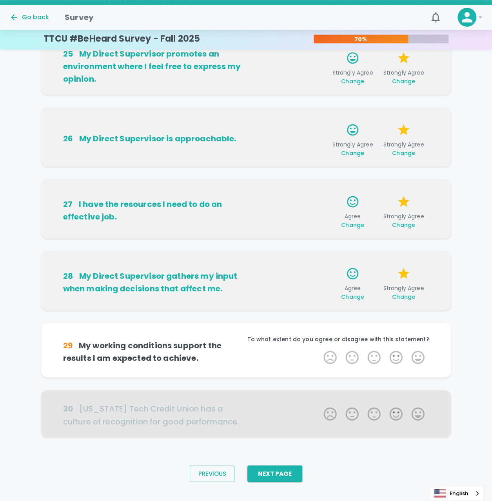
click at [475, 246] on div "21 My Direct Supervisor fosters genuine and trusting relationships on the team.…" at bounding box center [246, 99] width 492 height 702
click at [370, 356] on label "3 Stars" at bounding box center [374, 357] width 22 height 16
click at [319, 349] on input "3 Stars" at bounding box center [319, 349] width 0 height 0
click at [398, 360] on label "4 Stars" at bounding box center [396, 357] width 22 height 16
click at [319, 349] on input "4 Stars" at bounding box center [319, 349] width 0 height 0
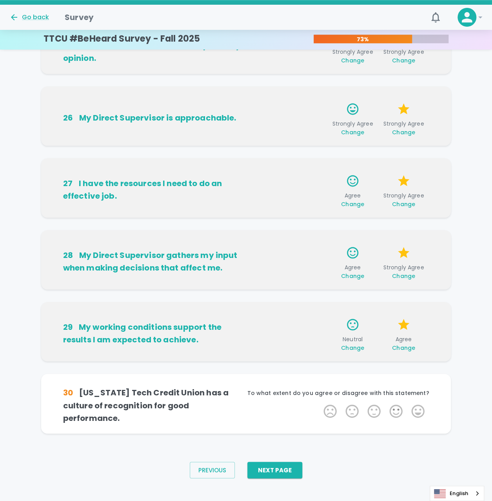
scroll to position [343, 0]
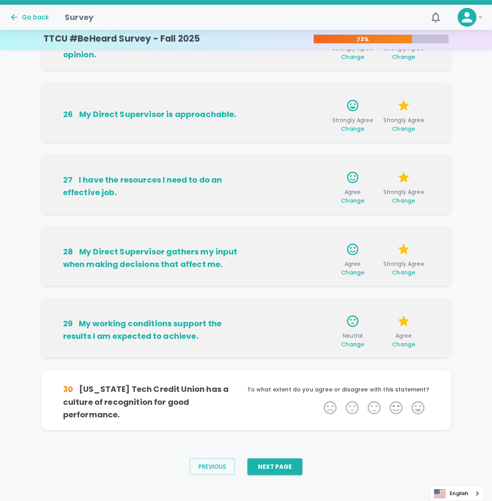
click at [461, 375] on div "21 My Direct Supervisor fosters genuine and trusting relationships on the team.…" at bounding box center [246, 82] width 492 height 719
click at [418, 404] on label "5 Stars" at bounding box center [418, 407] width 22 height 16
click at [319, 399] on input "5 Stars" at bounding box center [319, 399] width 0 height 0
click at [418, 404] on label "5 Stars" at bounding box center [418, 407] width 22 height 16
click at [319, 399] on input "5 Stars" at bounding box center [319, 399] width 0 height 0
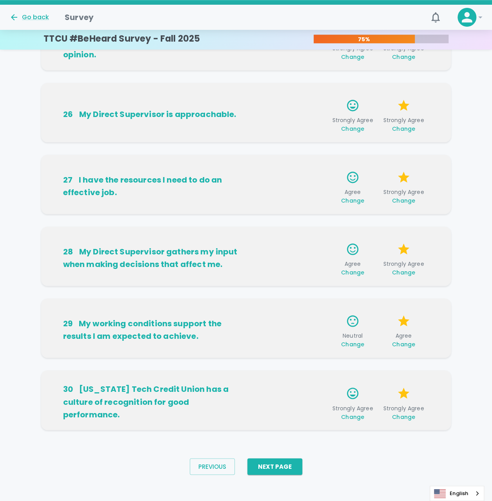
click at [400, 416] on span "Change" at bounding box center [403, 416] width 23 height 8
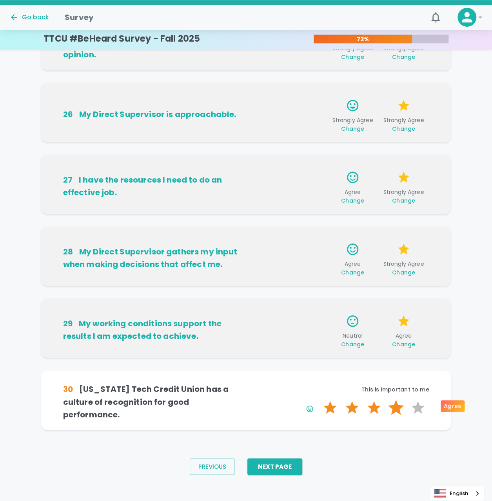
click at [397, 408] on label "4 Stars" at bounding box center [396, 407] width 22 height 16
click at [319, 399] on input "4 Stars" at bounding box center [319, 399] width 0 height 0
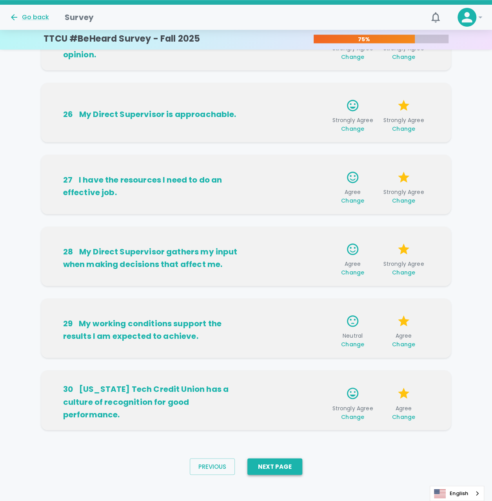
click at [275, 464] on button "Next Page" at bounding box center [275, 466] width 55 height 16
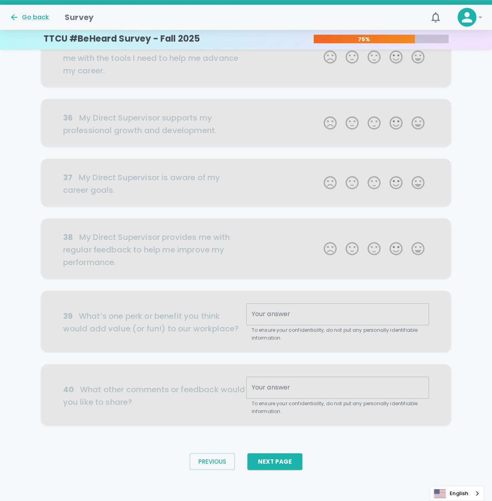
scroll to position [0, 0]
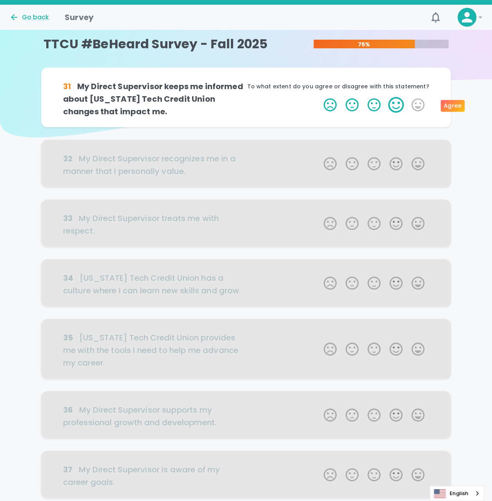
click at [396, 100] on label "4 Stars" at bounding box center [396, 105] width 22 height 16
click at [319, 97] on input "4 Stars" at bounding box center [319, 97] width 0 height 0
click at [421, 106] on label "5 Stars" at bounding box center [418, 105] width 22 height 16
click at [319, 97] on input "5 Stars" at bounding box center [319, 97] width 0 height 0
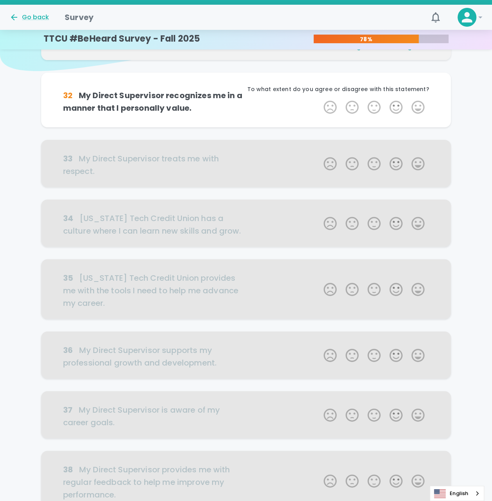
scroll to position [69, 0]
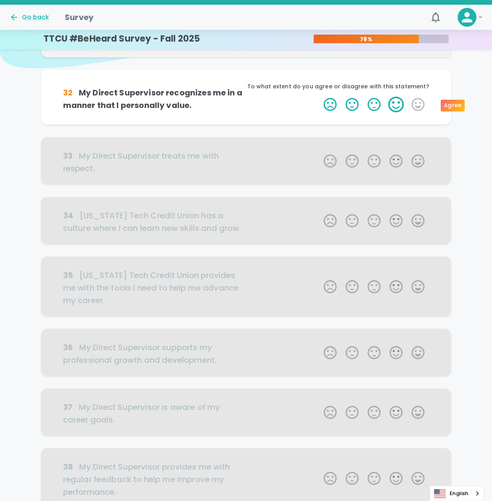
click at [399, 107] on label "4 Stars" at bounding box center [396, 105] width 22 height 16
click at [319, 97] on input "4 Stars" at bounding box center [319, 96] width 0 height 0
click at [419, 100] on label "5 Stars" at bounding box center [418, 105] width 22 height 16
click at [319, 97] on input "5 Stars" at bounding box center [319, 96] width 0 height 0
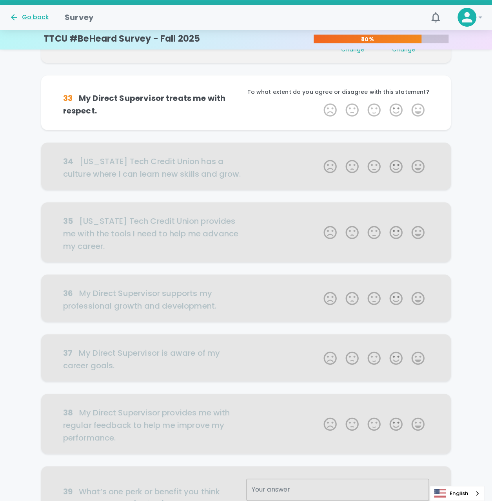
scroll to position [138, 0]
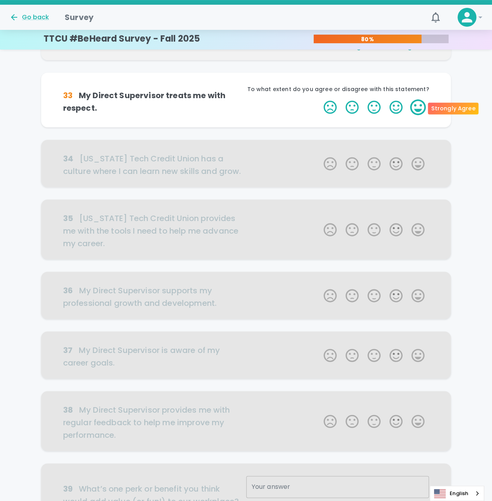
click at [422, 108] on label "5 Stars" at bounding box center [418, 107] width 22 height 16
click at [319, 99] on input "5 Stars" at bounding box center [319, 99] width 0 height 0
click at [422, 108] on label "5 Stars" at bounding box center [418, 107] width 22 height 16
click at [319, 99] on input "5 Stars" at bounding box center [319, 99] width 0 height 0
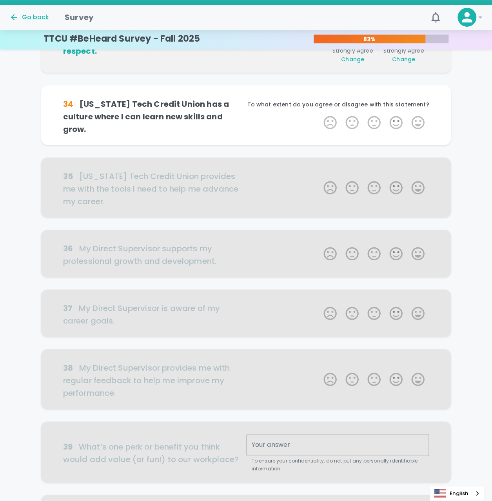
scroll to position [207, 0]
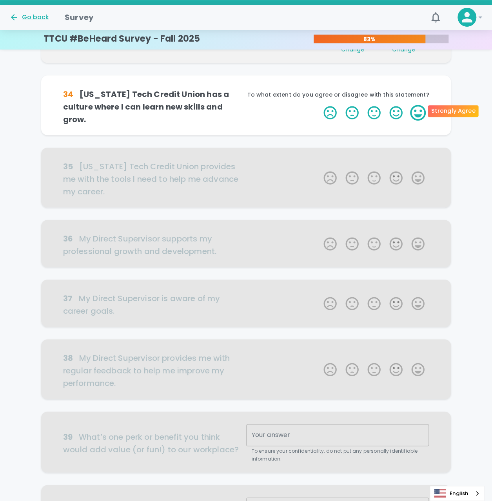
click at [418, 111] on label "5 Stars" at bounding box center [418, 113] width 22 height 16
click at [319, 105] on input "5 Stars" at bounding box center [319, 104] width 0 height 0
click at [418, 111] on label "5 Stars" at bounding box center [418, 113] width 22 height 16
click at [319, 105] on input "5 Stars" at bounding box center [319, 104] width 0 height 0
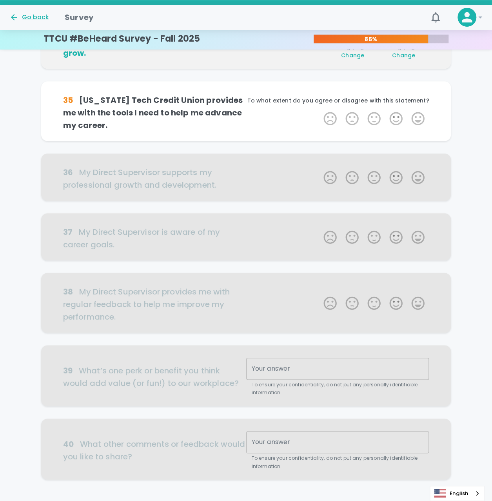
scroll to position [276, 0]
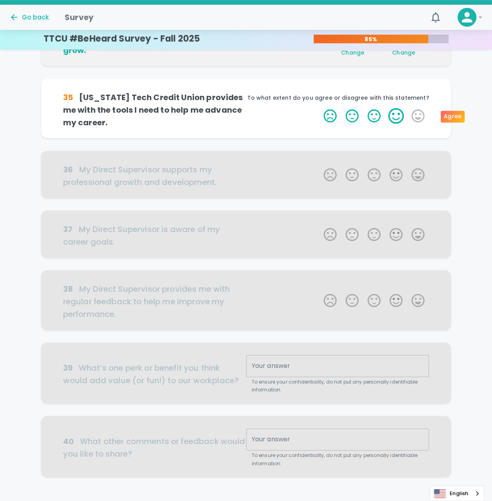
click at [398, 114] on label "4 Stars" at bounding box center [396, 116] width 22 height 16
click at [319, 108] on input "4 Stars" at bounding box center [319, 108] width 0 height 0
click at [397, 113] on label "4 Stars" at bounding box center [396, 116] width 22 height 16
click at [319, 108] on input "4 Stars" at bounding box center [319, 108] width 0 height 0
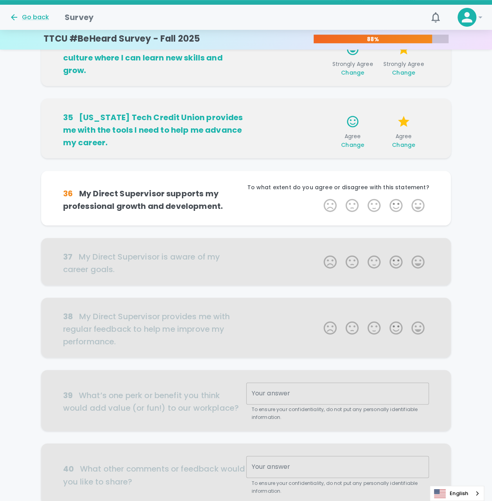
scroll to position [295, 0]
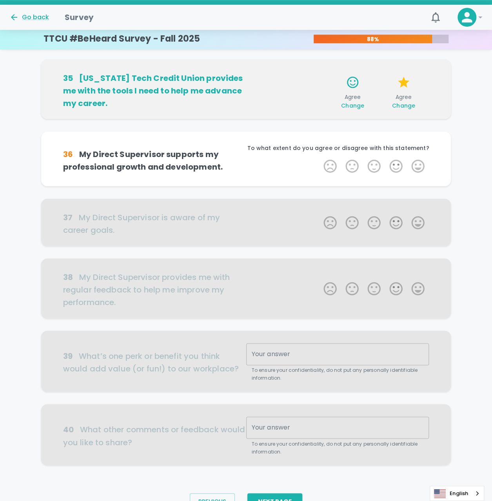
click at [356, 107] on span "Change" at bounding box center [352, 106] width 23 height 8
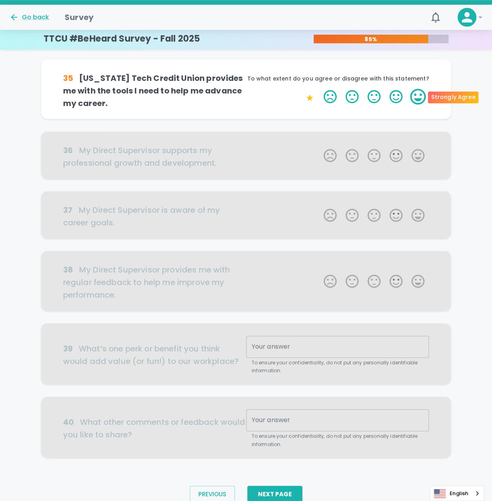
click at [419, 93] on label "5 Stars" at bounding box center [418, 97] width 22 height 16
click at [319, 89] on input "5 Stars" at bounding box center [319, 88] width 0 height 0
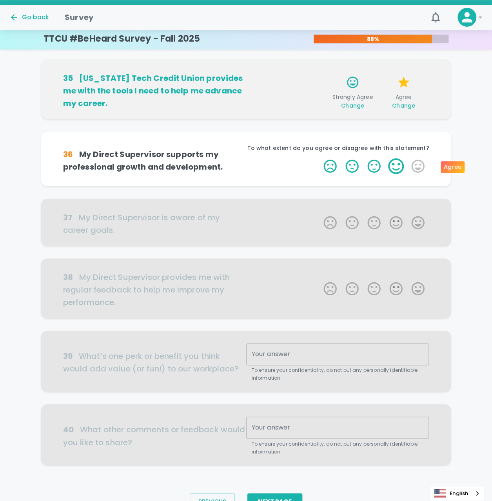
click at [393, 162] on label "4 Stars" at bounding box center [396, 166] width 22 height 16
click at [319, 158] on input "4 Stars" at bounding box center [319, 158] width 0 height 0
click at [421, 170] on label "5 Stars" at bounding box center [418, 166] width 22 height 16
click at [319, 158] on input "5 Stars" at bounding box center [319, 158] width 0 height 0
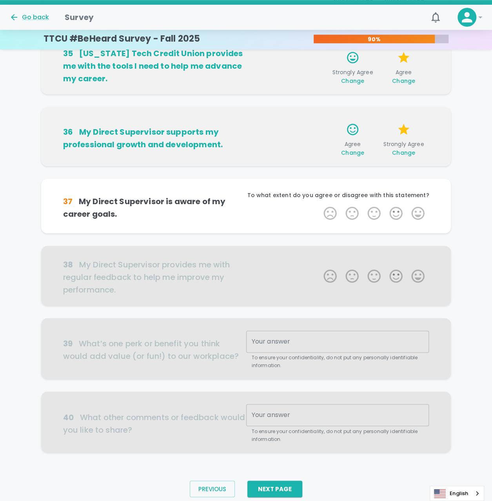
scroll to position [335, 0]
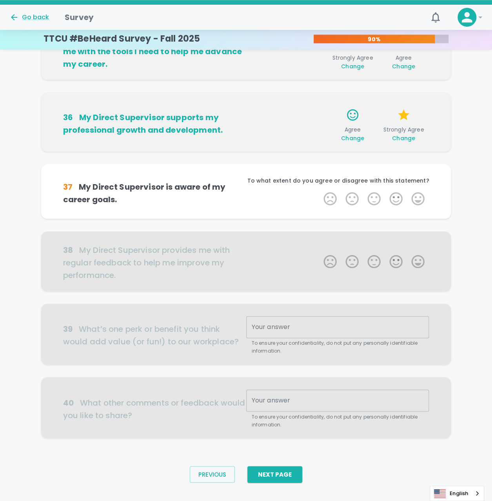
click at [468, 167] on div "31 My Direct Supervisor keeps me informed about Texas Tech Credit Union changes…" at bounding box center [246, 91] width 492 height 718
click at [378, 197] on label "3 Stars" at bounding box center [374, 199] width 22 height 16
click at [319, 191] on input "3 Stars" at bounding box center [319, 190] width 0 height 0
click at [376, 198] on label "3 Stars" at bounding box center [374, 199] width 22 height 16
click at [319, 191] on input "3 Stars" at bounding box center [319, 190] width 0 height 0
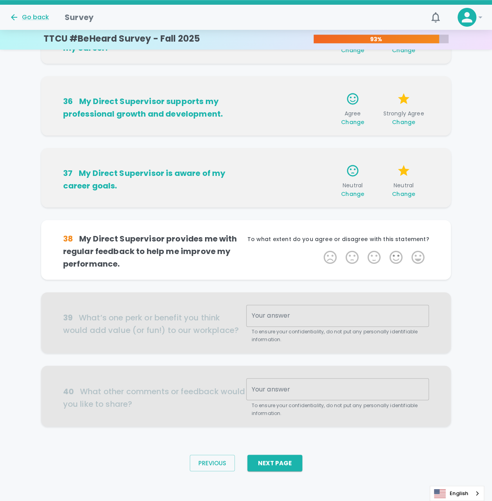
scroll to position [352, 0]
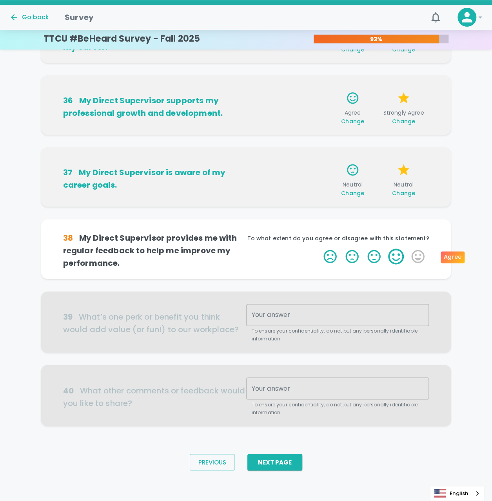
click at [402, 258] on label "4 Stars" at bounding box center [396, 256] width 22 height 16
click at [319, 248] on input "4 Stars" at bounding box center [319, 248] width 0 height 0
click at [412, 257] on label "5 Stars" at bounding box center [418, 256] width 22 height 16
click at [319, 248] on input "5 Stars" at bounding box center [319, 248] width 0 height 0
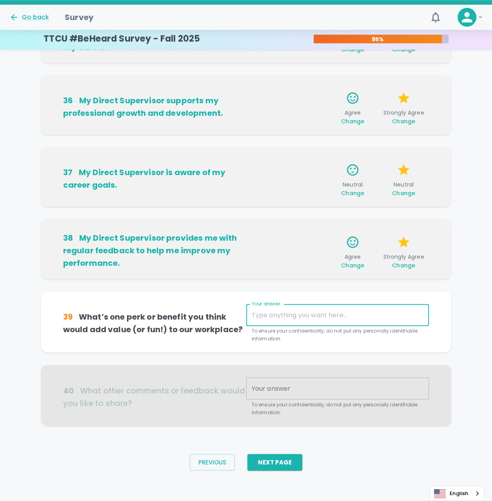
click at [278, 312] on textarea "Your answer" at bounding box center [338, 314] width 172 height 9
click at [309, 387] on div at bounding box center [246, 395] width 410 height 61
click at [338, 322] on div "x Your answer" at bounding box center [337, 315] width 183 height 22
click at [297, 317] on textarea "Your answer" at bounding box center [338, 314] width 172 height 9
click at [381, 312] on textarea "Your answer" at bounding box center [338, 314] width 172 height 9
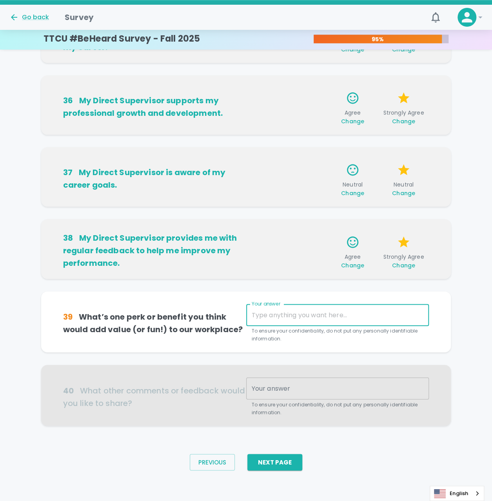
click at [327, 317] on textarea "Your answer" at bounding box center [338, 314] width 172 height 9
click at [284, 315] on div "Your answer x Your answer To ensure your confidentiality, do not put any person…" at bounding box center [337, 323] width 183 height 39
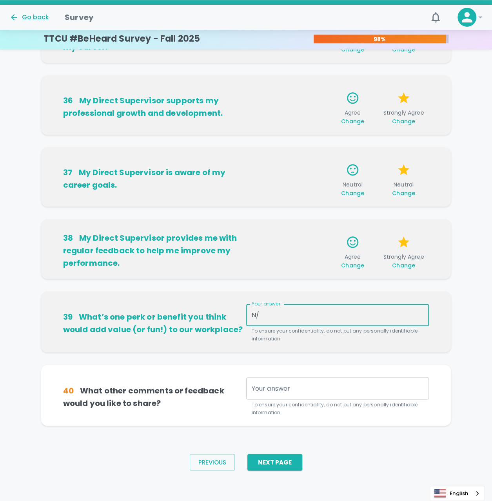
type textarea "N"
type textarea "I'm not sure, to be honest!"
click at [298, 394] on div "x Your answer" at bounding box center [337, 388] width 183 height 22
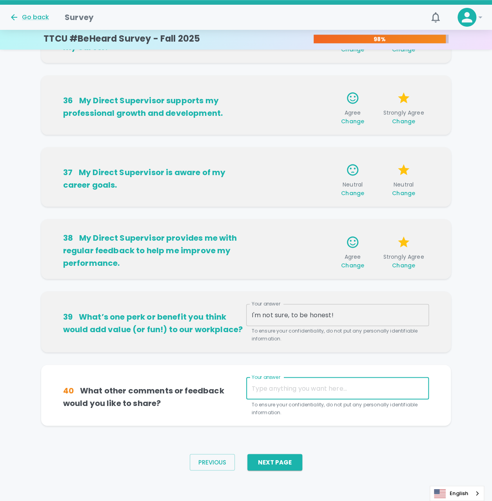
type textarea "N"
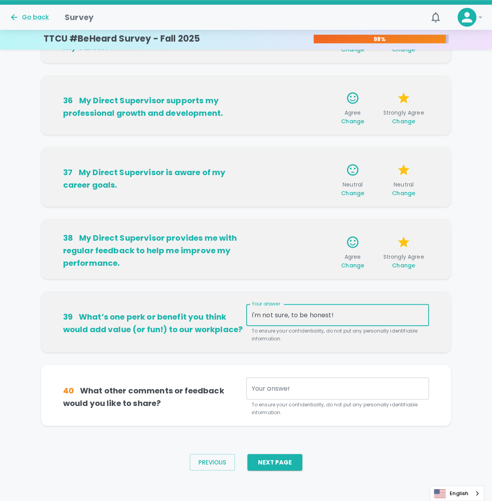
click at [380, 318] on textarea "I'm not sure, to be honest!" at bounding box center [338, 314] width 172 height 9
drag, startPoint x: 380, startPoint y: 317, endPoint x: 192, endPoint y: 321, distance: 187.6
click at [192, 321] on div "39 What’s one perk or benefit you think would add value (or fun!) to our workpl…" at bounding box center [246, 323] width 367 height 39
type textarea "Popcorn day!"
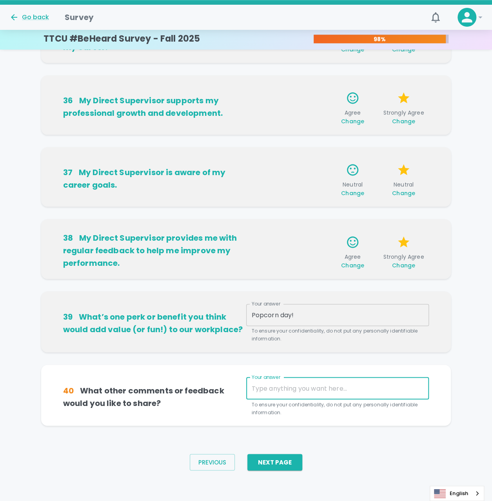
click at [266, 391] on textarea "Your answer" at bounding box center [338, 387] width 172 height 9
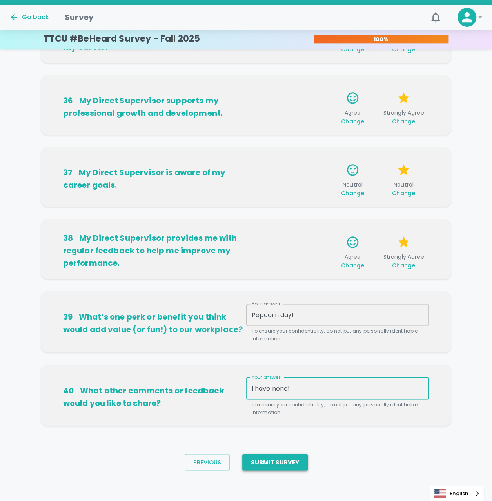
type textarea "I have none!"
click at [290, 454] on button "Submit Survey" at bounding box center [276, 462] width 66 height 16
